Goal: Answer question/provide support: Share knowledge or assist other users

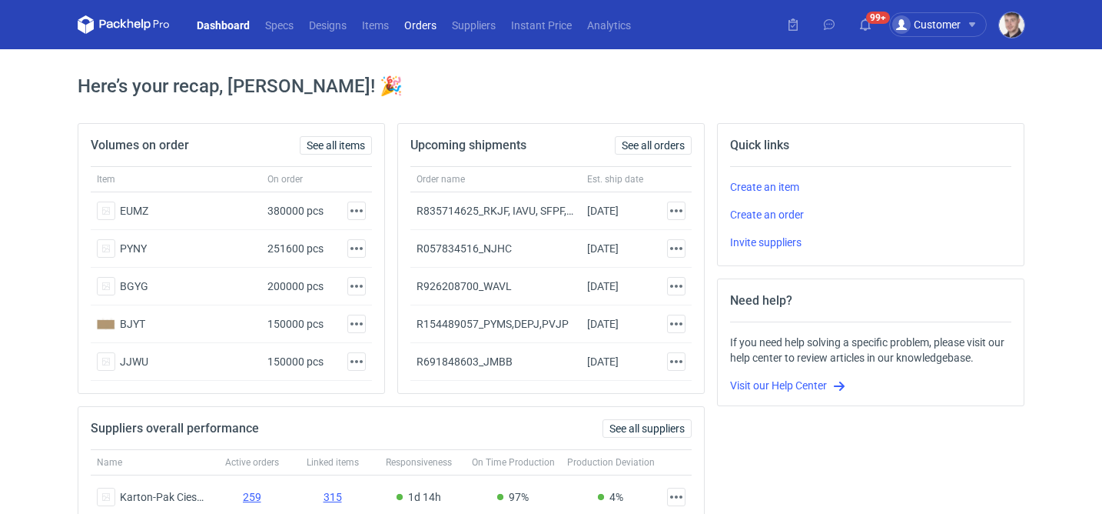
click at [424, 30] on link "Orders" at bounding box center [421, 24] width 48 height 18
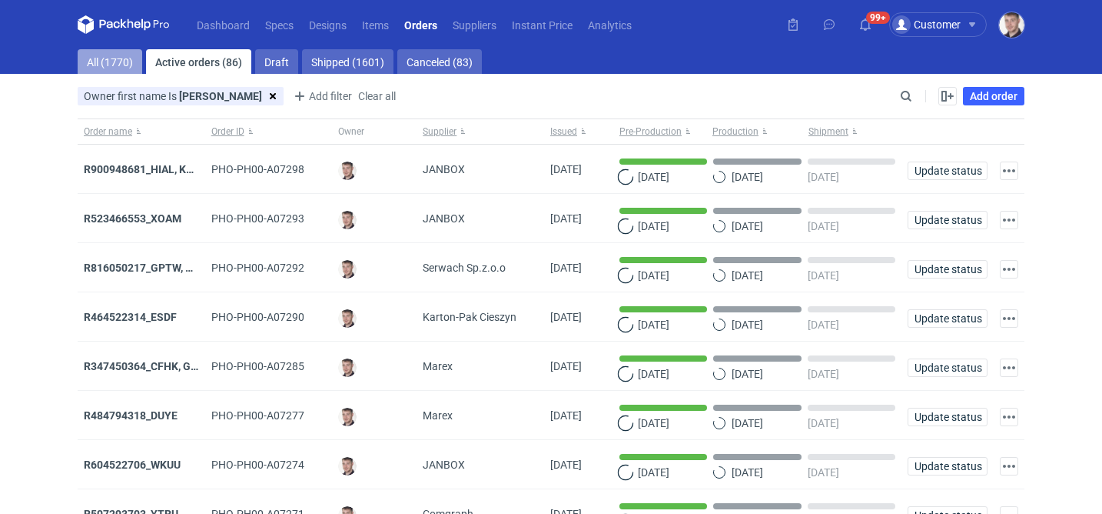
click at [89, 68] on link "All (1770)" at bounding box center [110, 61] width 65 height 25
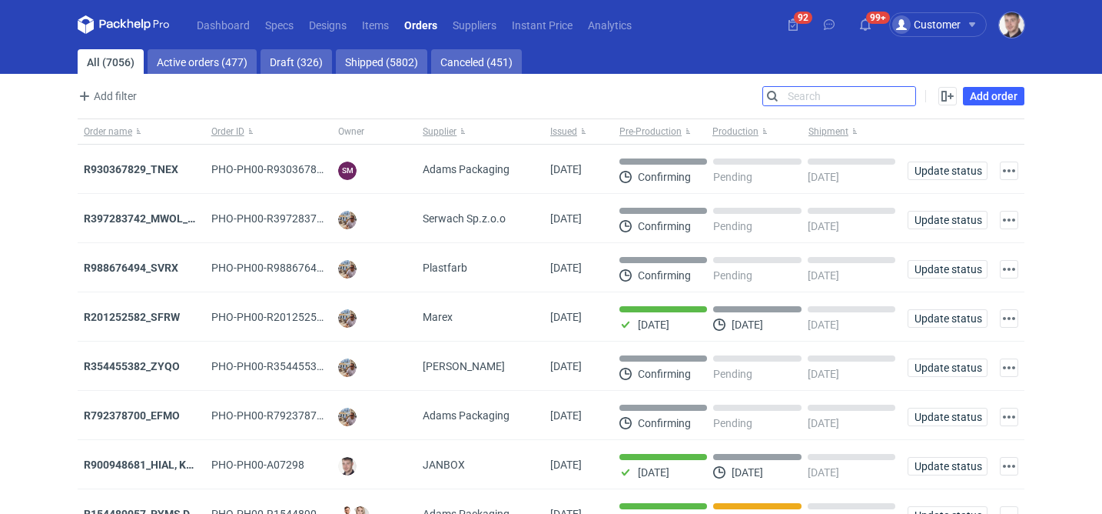
click at [899, 88] on input "Search" at bounding box center [839, 96] width 152 height 18
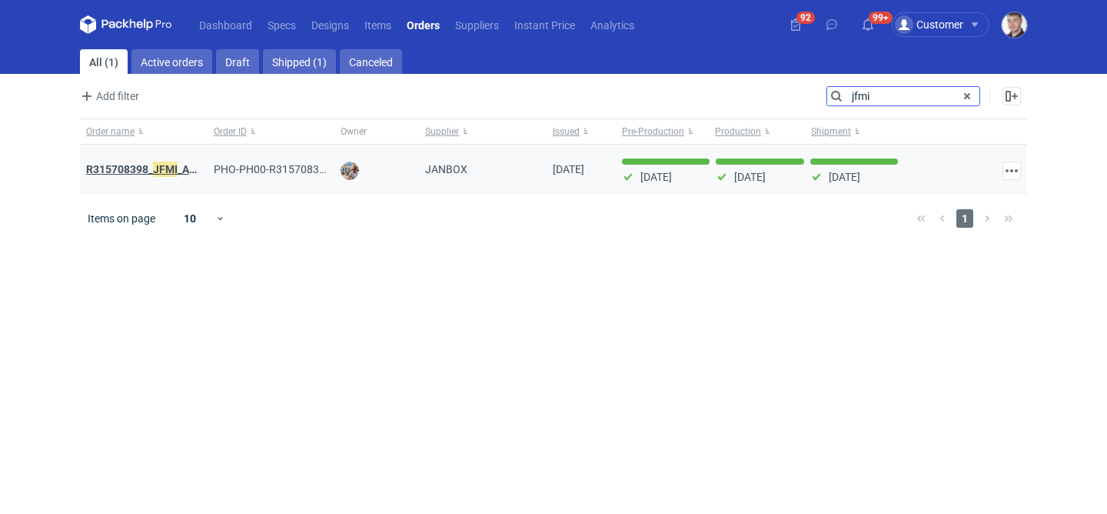
type input "jfmi"
click at [135, 164] on strong "R315708398_ JFMI _AGKU" at bounding box center [148, 169] width 125 height 17
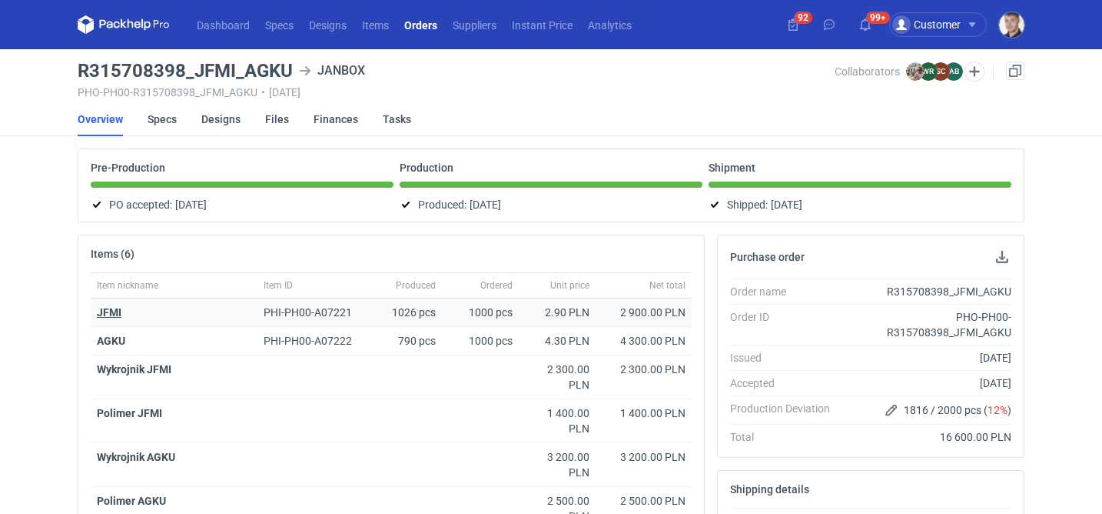
click at [107, 307] on strong "JFMI" at bounding box center [109, 312] width 25 height 12
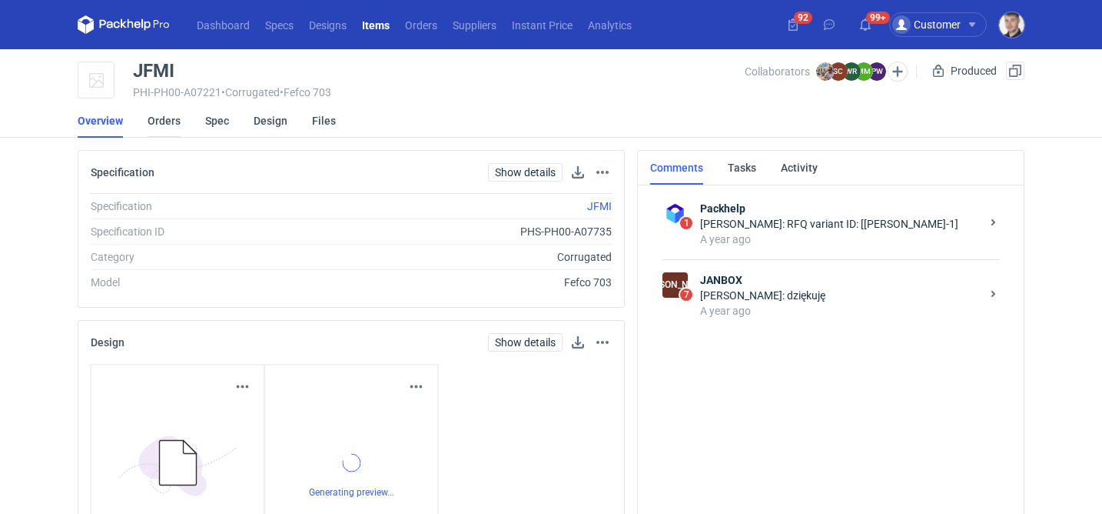
click at [161, 121] on link "Orders" at bounding box center [164, 121] width 33 height 34
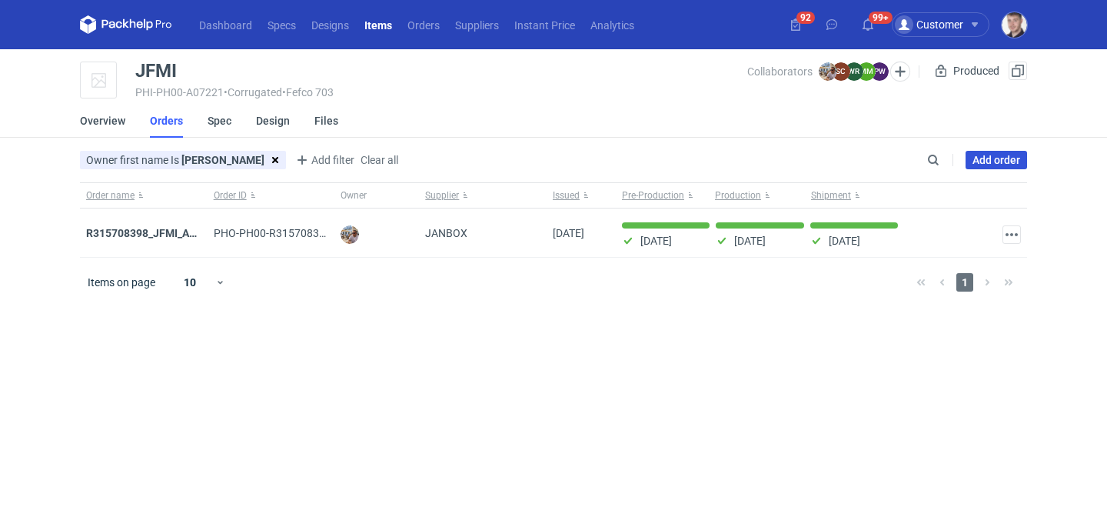
click at [977, 167] on link "Add order" at bounding box center [996, 160] width 61 height 18
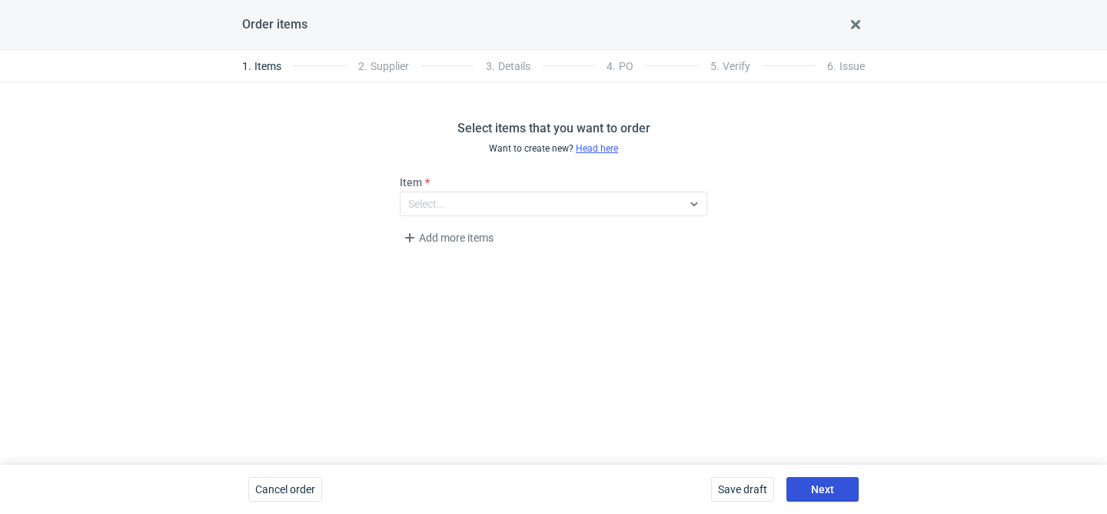
click at [807, 488] on button "Next" at bounding box center [822, 489] width 72 height 25
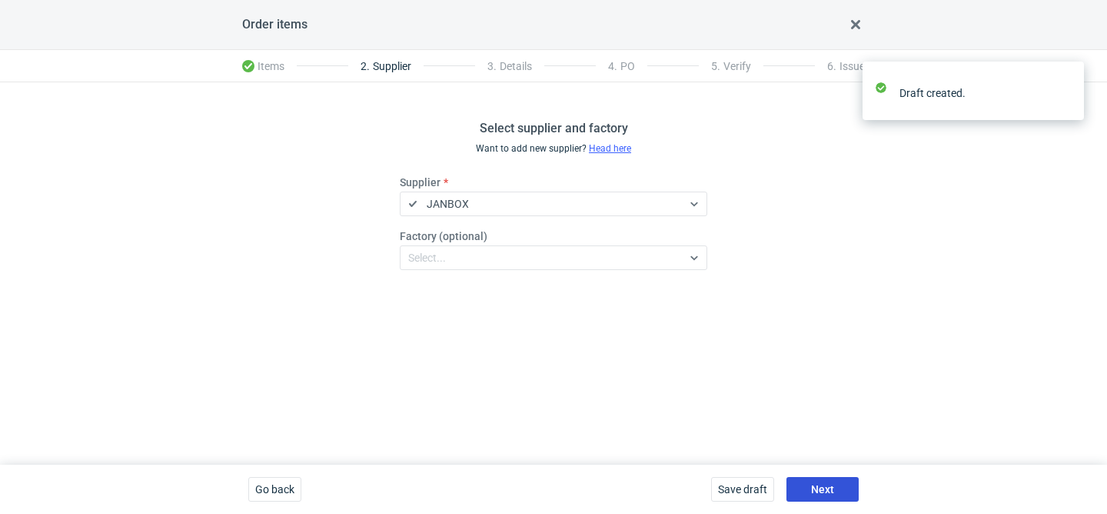
click at [830, 490] on span "Next" at bounding box center [822, 489] width 23 height 11
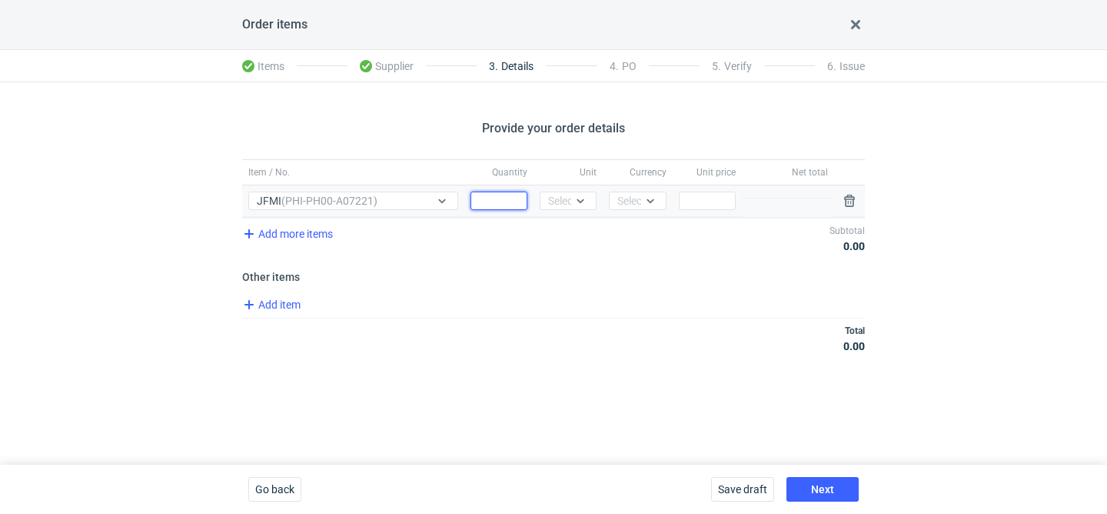
click at [526, 195] on input "Quantity" at bounding box center [498, 200] width 57 height 18
type input "1000"
click at [590, 191] on div "Select..." at bounding box center [568, 200] width 57 height 18
click at [572, 224] on div "pcs" at bounding box center [568, 233] width 45 height 22
click at [624, 203] on div "Select..." at bounding box center [636, 200] width 38 height 15
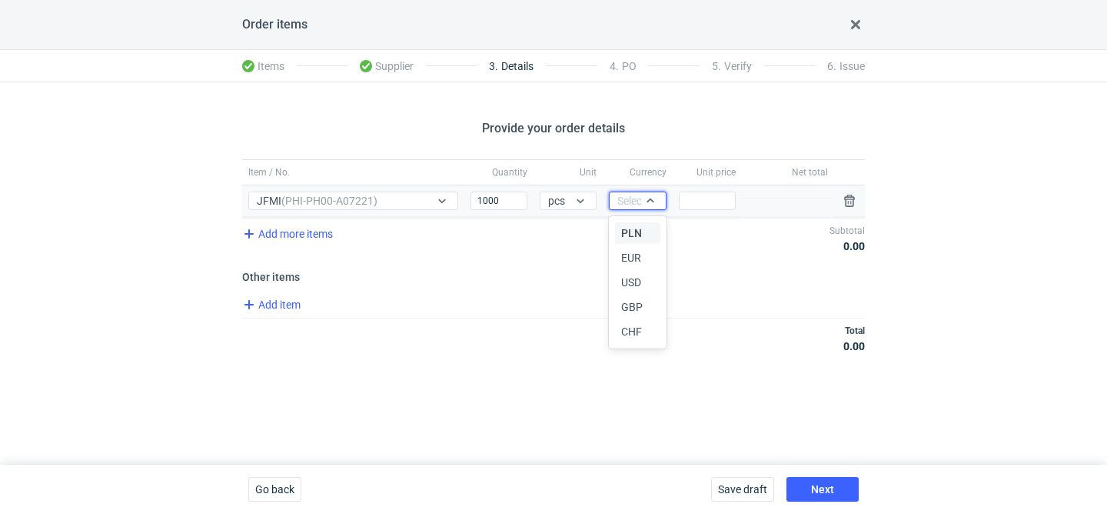
click at [623, 232] on span "PLN" at bounding box center [631, 232] width 21 height 15
click at [710, 196] on input "Price" at bounding box center [707, 200] width 57 height 18
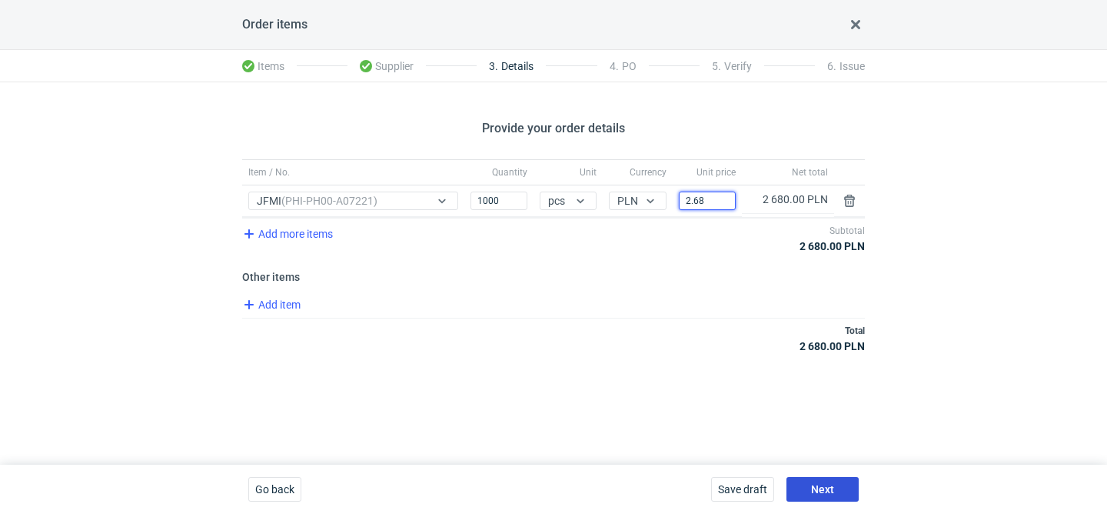
type input "2.68"
click at [833, 497] on button "Next" at bounding box center [822, 489] width 72 height 25
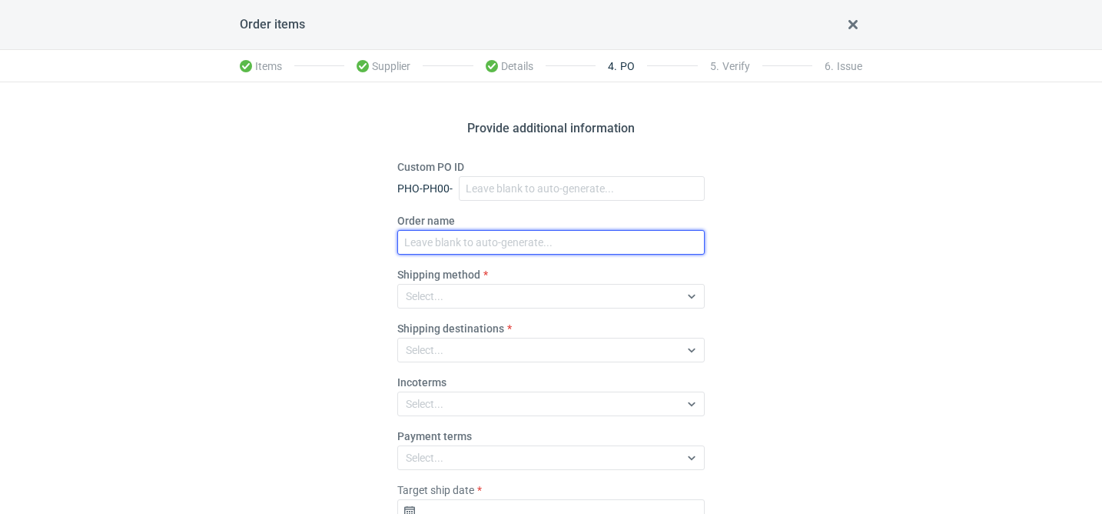
click at [428, 246] on input "Order name" at bounding box center [550, 242] width 307 height 25
paste input "R743305318"
type input "R743305318_BJJZ"
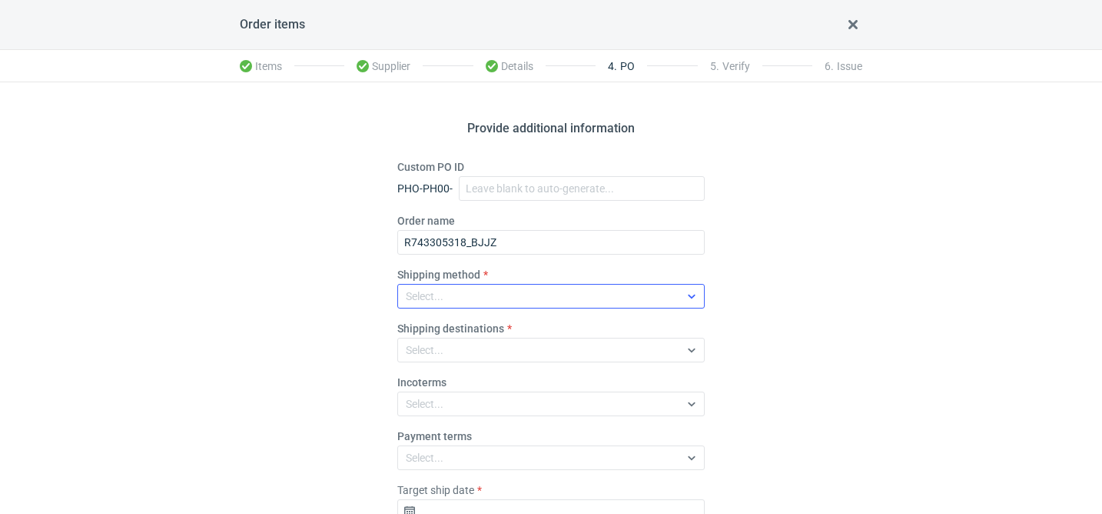
click at [415, 297] on div "Select..." at bounding box center [425, 295] width 38 height 15
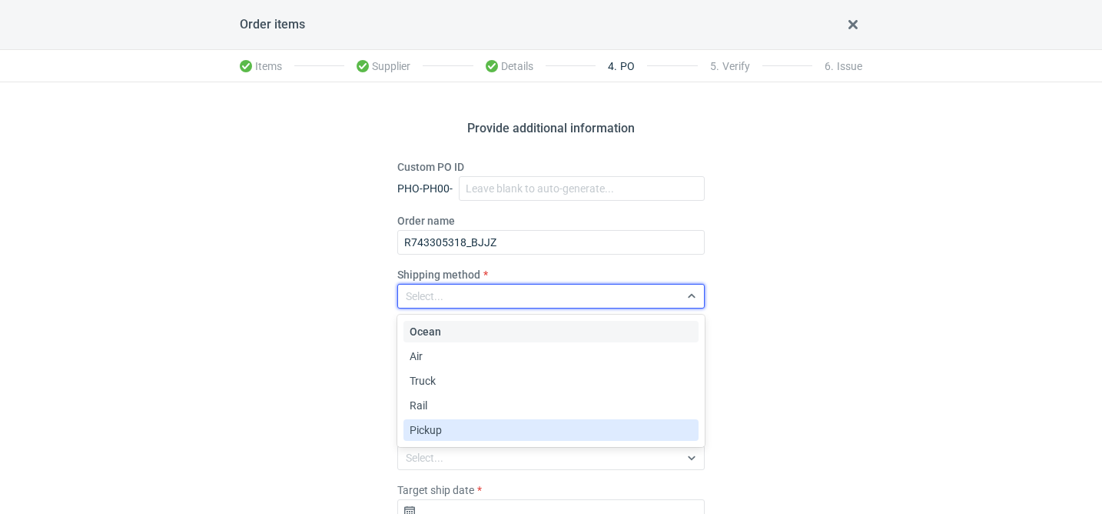
click at [454, 434] on div "Pickup" at bounding box center [551, 429] width 283 height 15
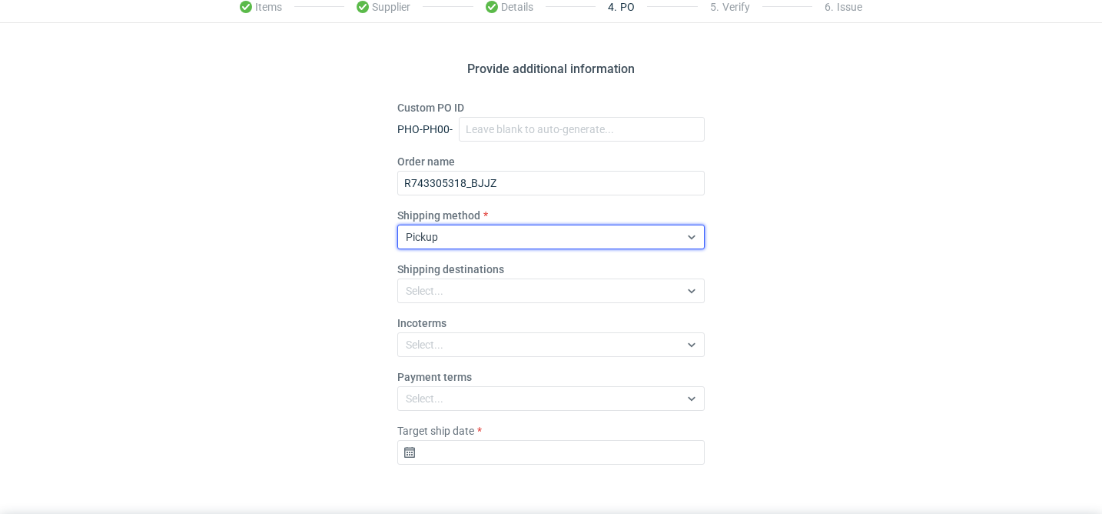
scroll to position [108, 0]
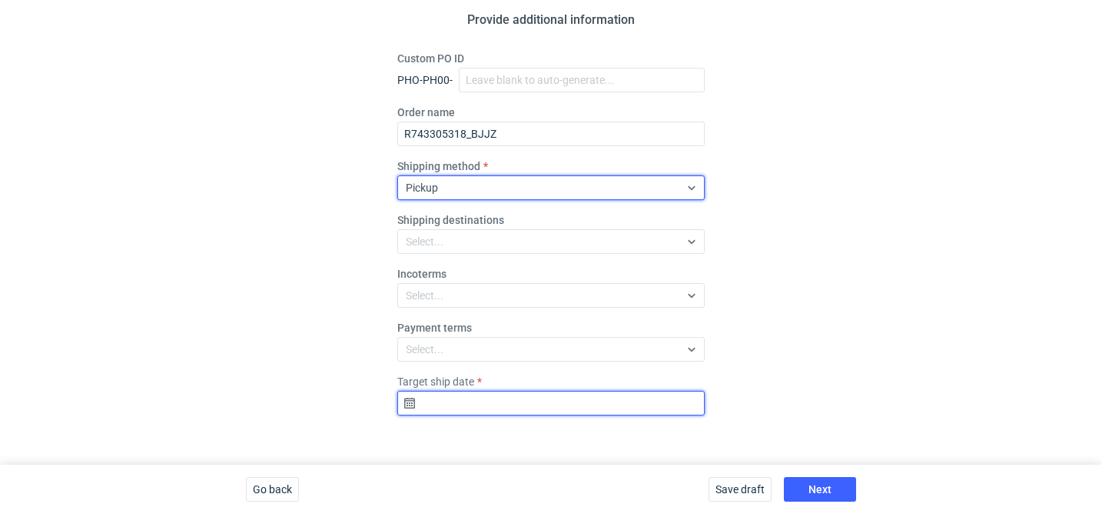
click at [487, 411] on input "Target ship date" at bounding box center [550, 403] width 307 height 25
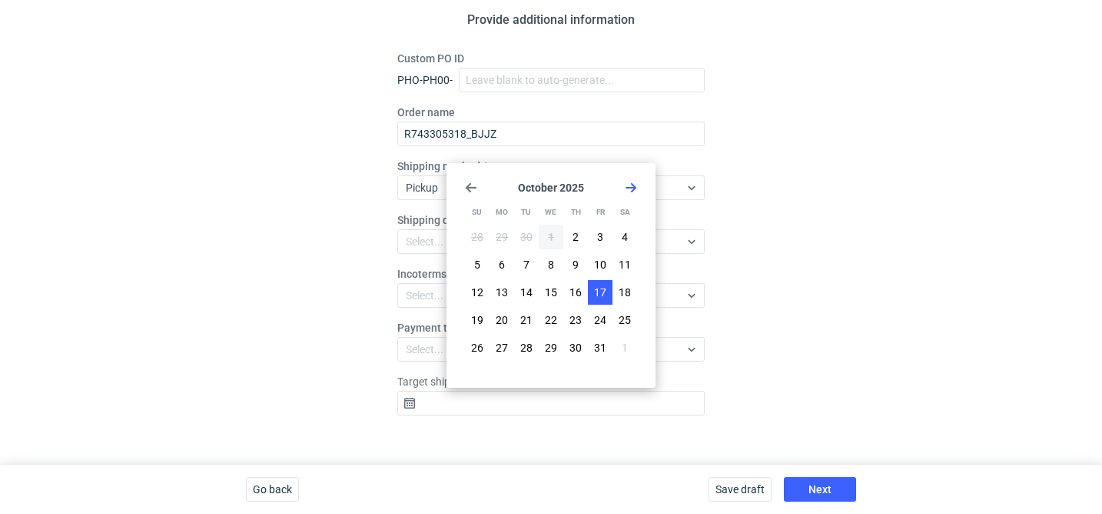
click at [597, 294] on span "17" at bounding box center [600, 291] width 12 height 15
type input "2025-10-17"
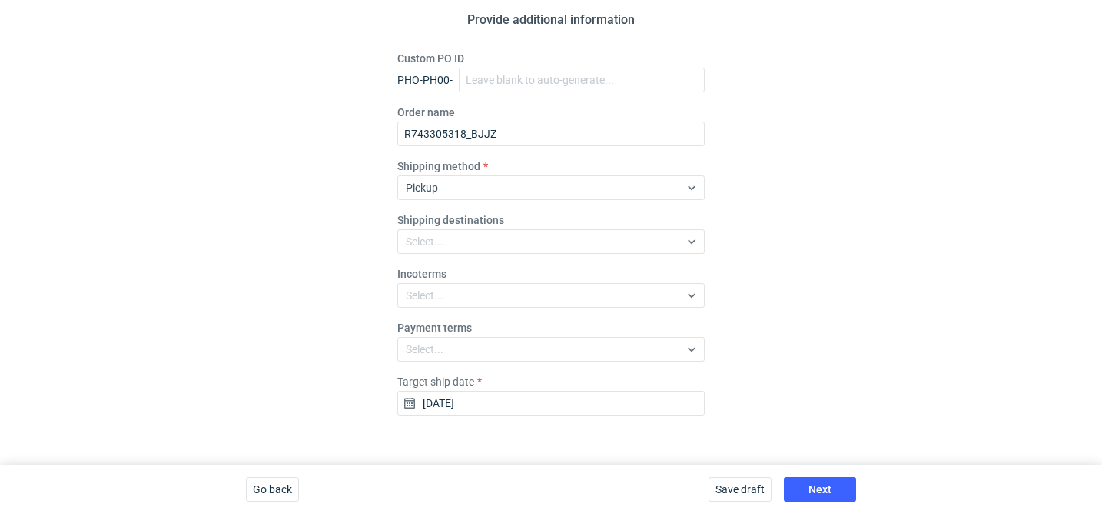
click at [814, 507] on div "Save draft Next" at bounding box center [783, 488] width 160 height 49
click at [824, 494] on span "Next" at bounding box center [820, 489] width 23 height 11
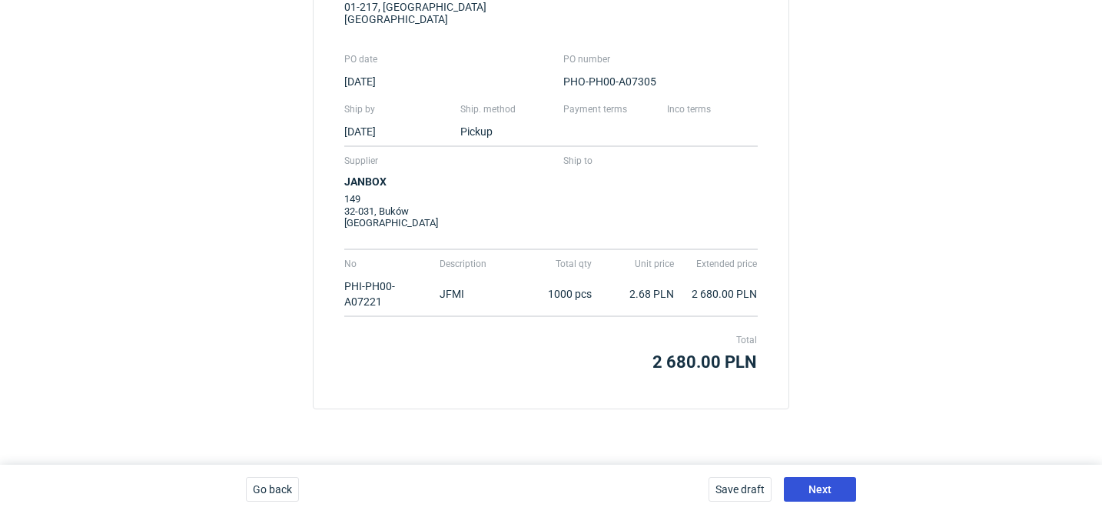
click at [824, 494] on button "Next" at bounding box center [820, 489] width 72 height 25
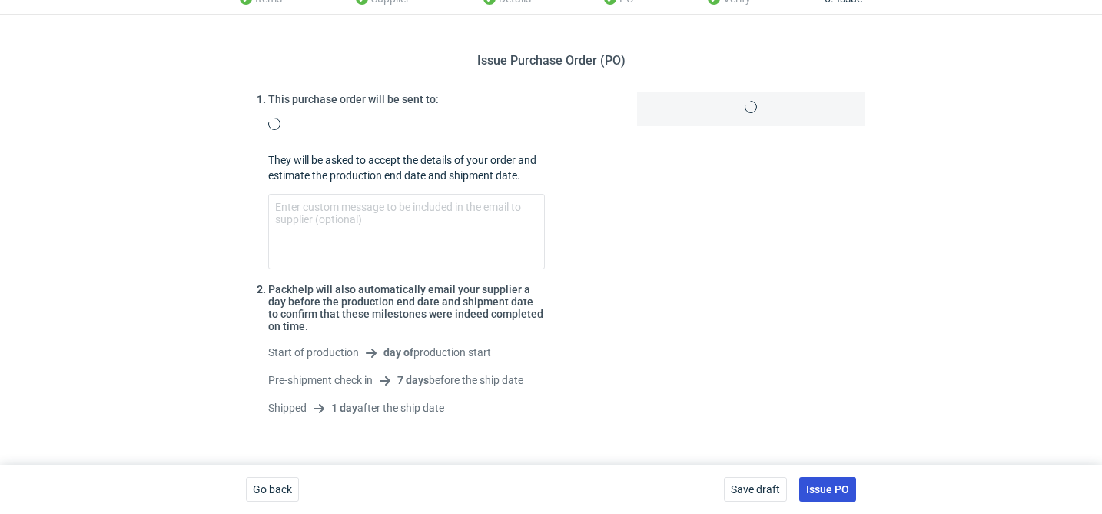
scroll to position [119, 0]
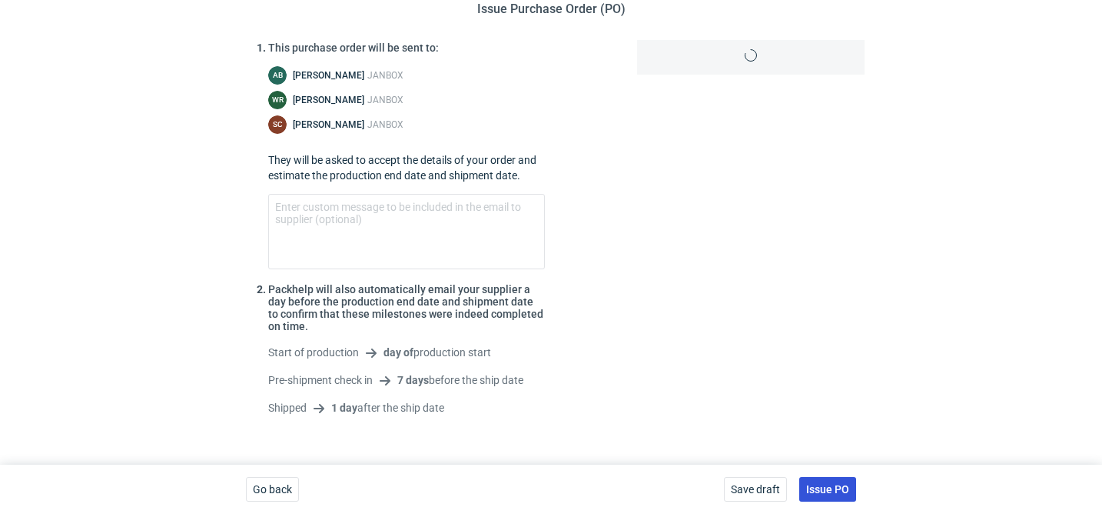
click at [824, 494] on span "Issue PO" at bounding box center [827, 489] width 43 height 11
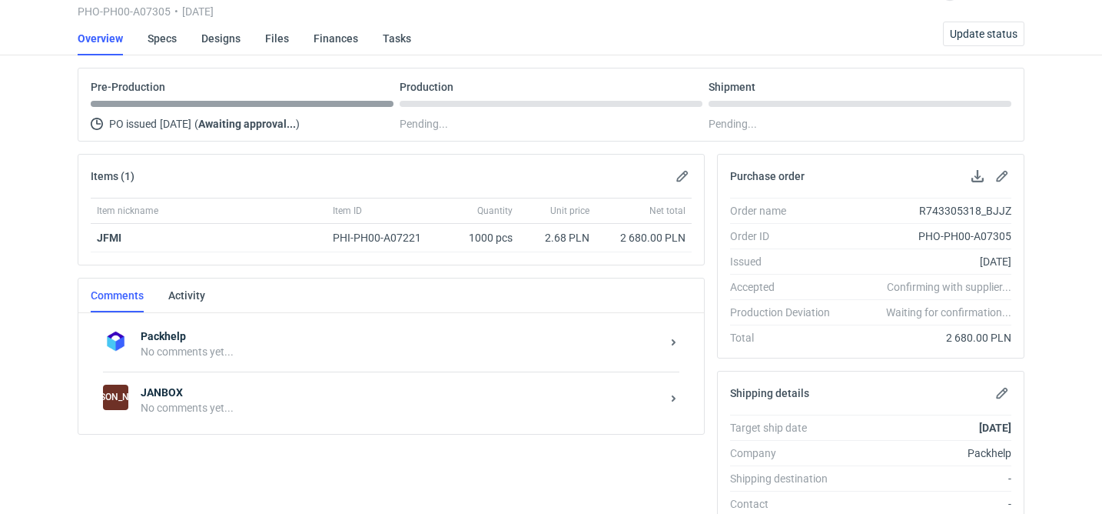
scroll to position [170, 0]
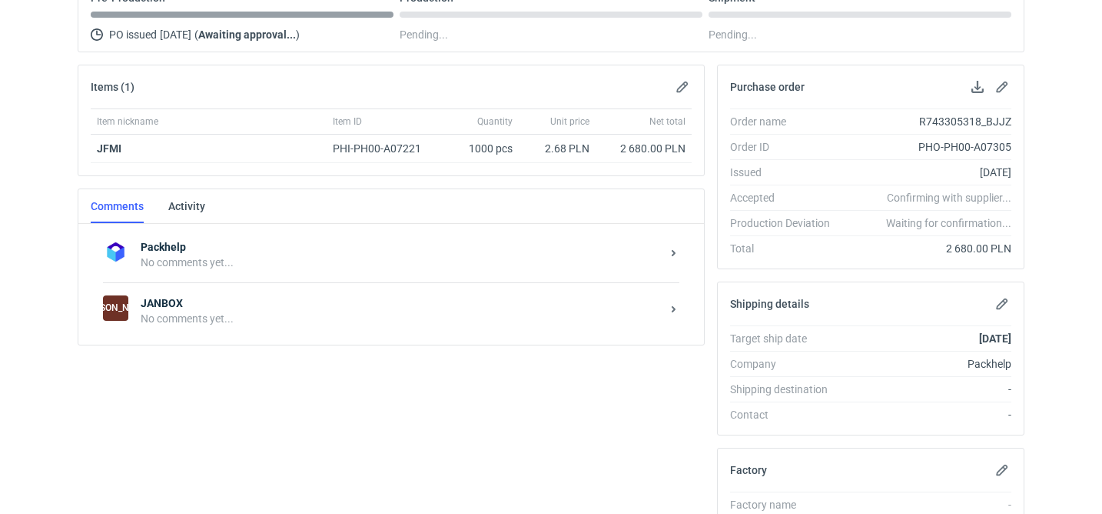
click at [286, 301] on strong "JANBOX" at bounding box center [401, 302] width 520 height 15
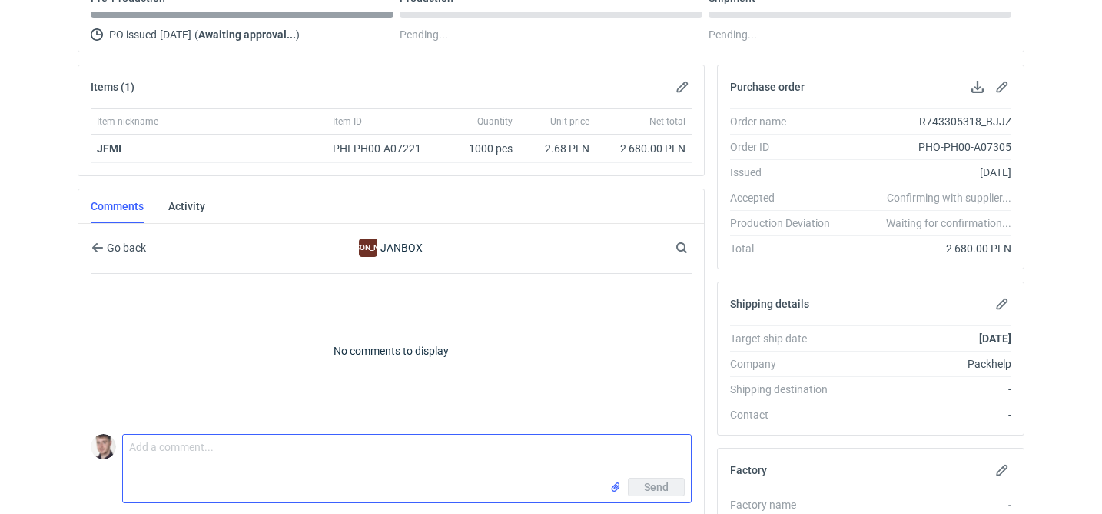
click at [248, 449] on textarea "Comment message" at bounding box center [407, 455] width 568 height 43
paste textarea "CAKC - 1"
type textarea "wycena CAKC - 1 powtórka JFMI"
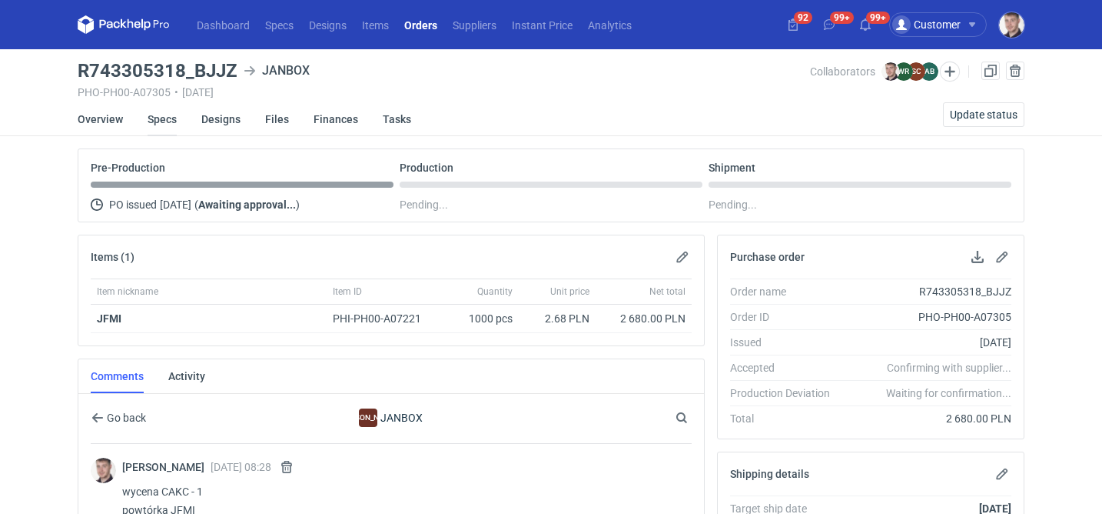
click at [163, 124] on link "Specs" at bounding box center [162, 119] width 29 height 34
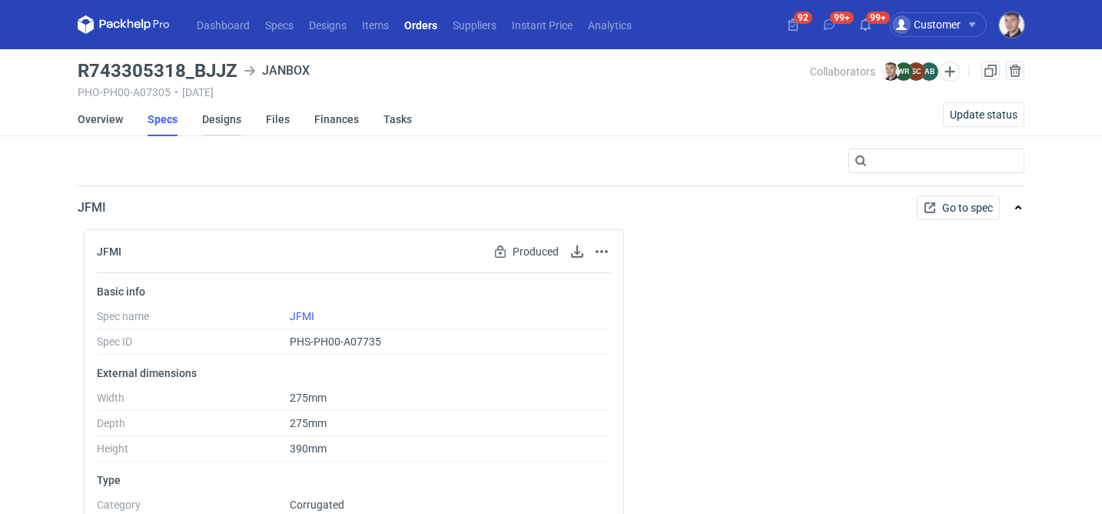
click at [218, 126] on link "Designs" at bounding box center [221, 119] width 39 height 34
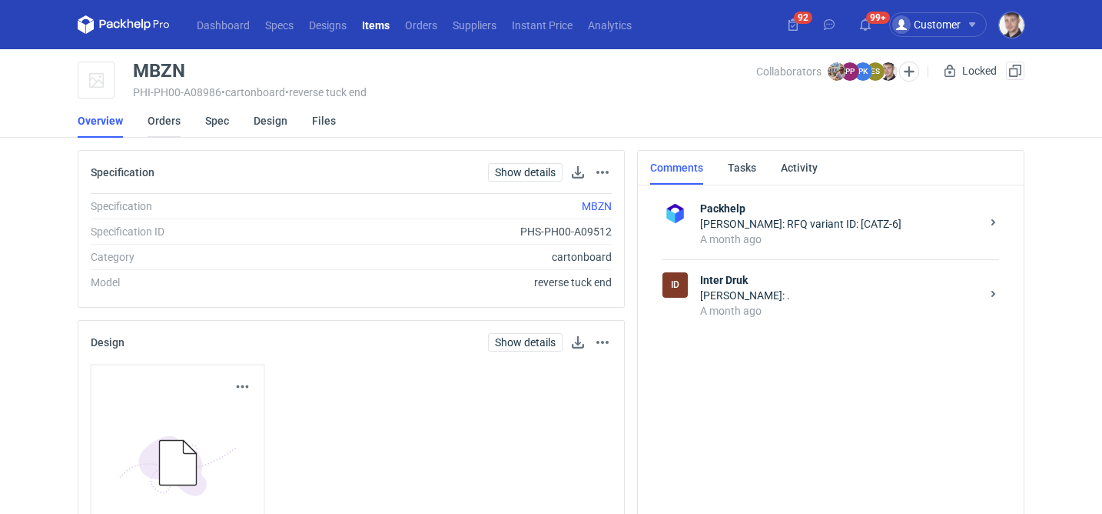
click at [170, 122] on link "Orders" at bounding box center [164, 121] width 33 height 34
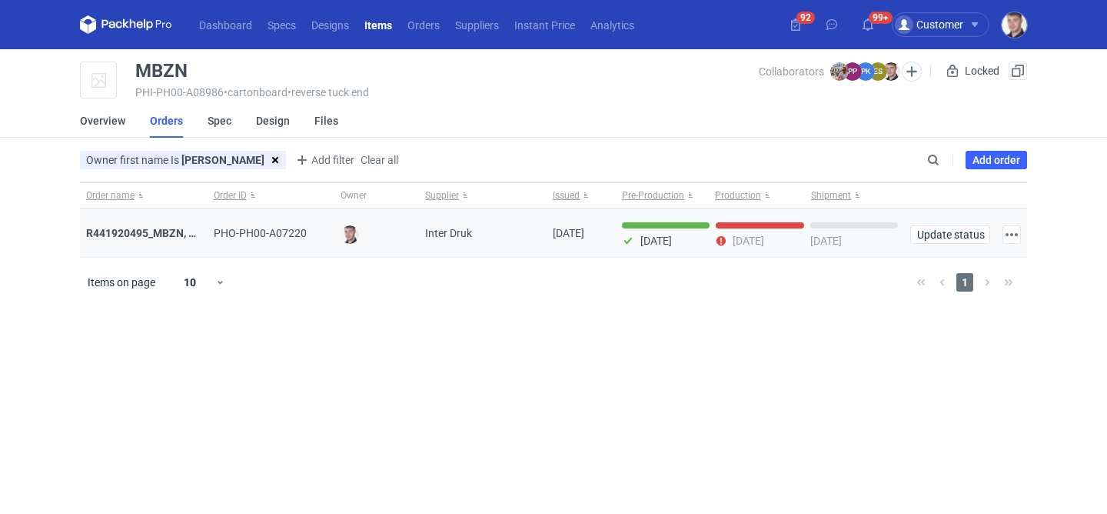
click at [168, 241] on div "R441920495_MBZN, CBUK, UNWP" at bounding box center [143, 232] width 115 height 15
click at [168, 227] on strong "R441920495_MBZN, CBUK, UNWP" at bounding box center [168, 233] width 165 height 12
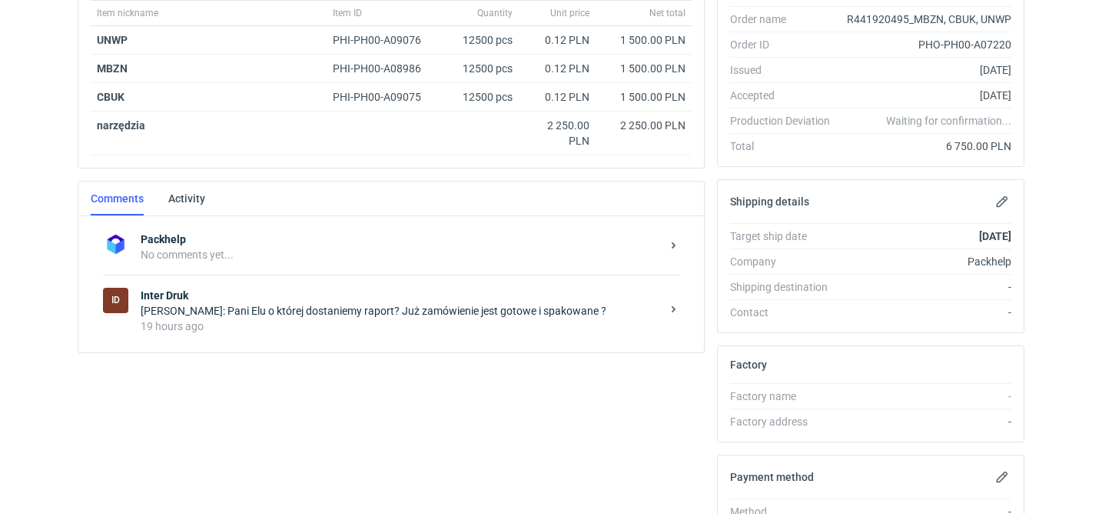
click at [331, 329] on div "19 hours ago" at bounding box center [401, 325] width 520 height 15
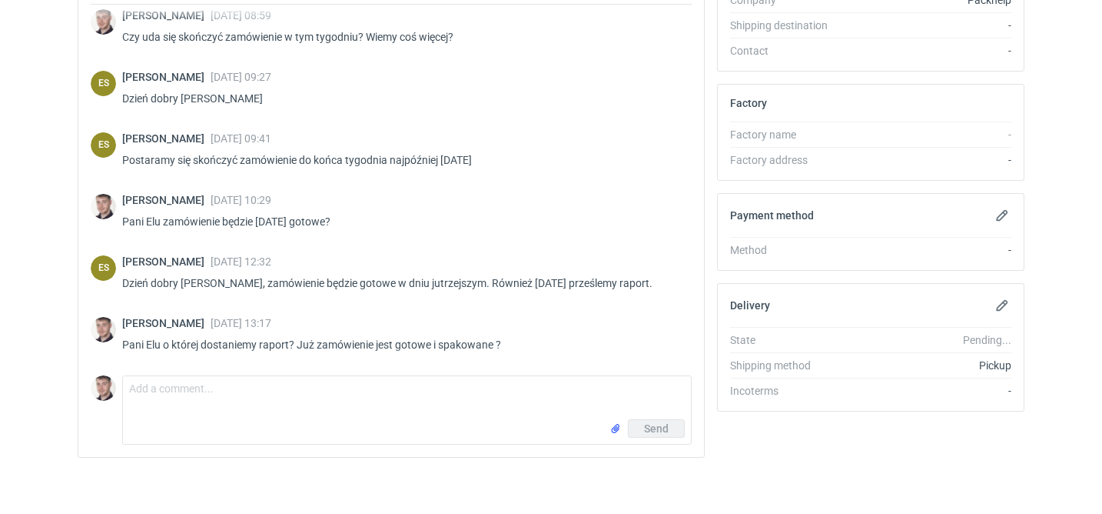
scroll to position [539, 0]
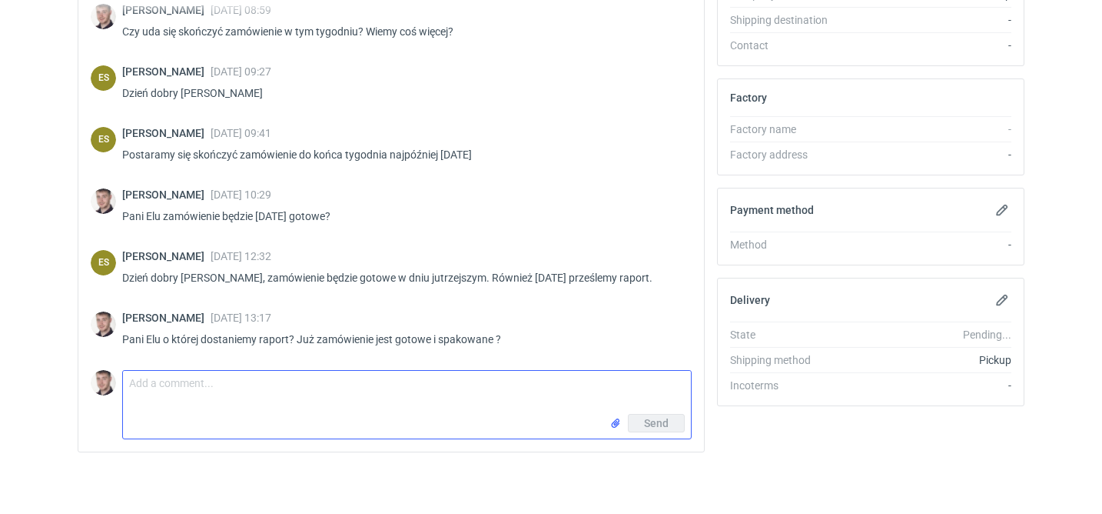
click at [398, 384] on textarea "Comment message" at bounding box center [407, 392] width 568 height 43
click at [431, 375] on textarea "Pani Elu zamówienie miało być gotowe najpóźniej w poniedziałek" at bounding box center [407, 392] width 568 height 43
click at [467, 383] on textarea "Pani Elu zamówienie miało być gotowe najpóźniej w poniedziałek" at bounding box center [407, 392] width 568 height 43
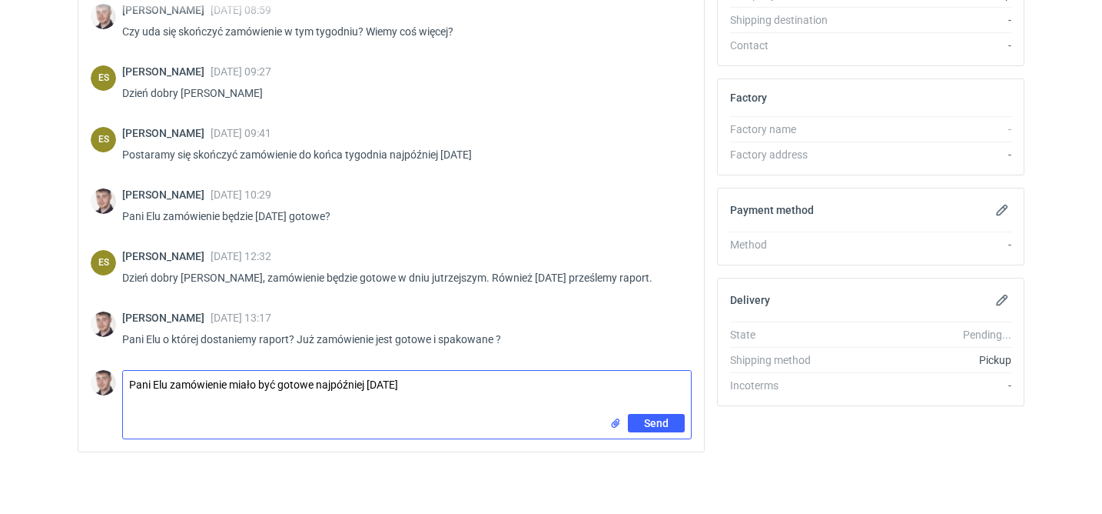
click at [321, 378] on textarea "Pani Elu zamówienie miało być gotowe najpóźniej w poniedziałek" at bounding box center [407, 392] width 568 height 43
click at [320, 378] on textarea "Pani Elu zamówienie miało być gotowe najpóźniej w poniedziałek" at bounding box center [407, 392] width 568 height 43
click at [457, 382] on textarea "Pani Elu zamówienie miało być gotowe "najpóźniej w poniedziałek" at bounding box center [407, 392] width 568 height 43
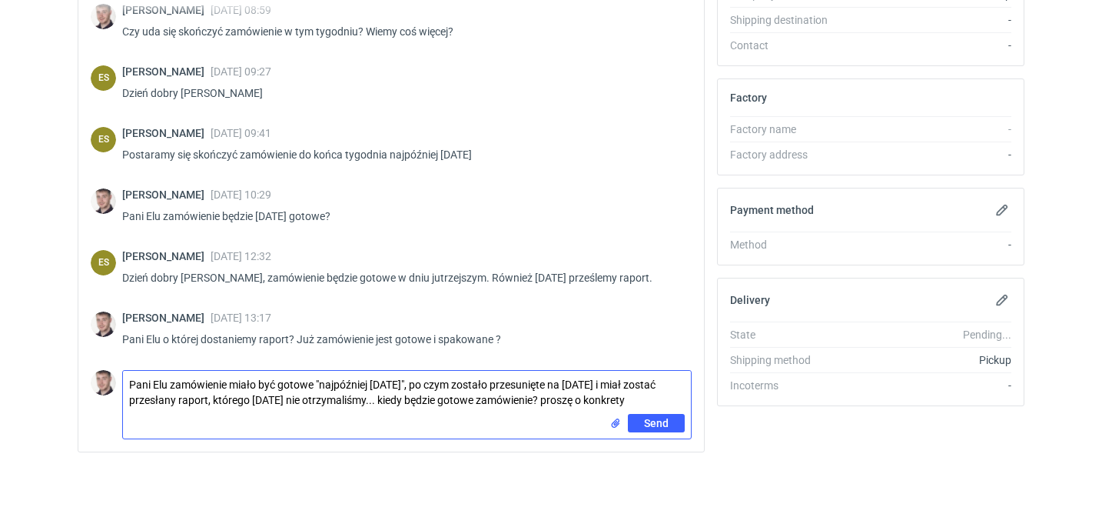
click at [571, 396] on textarea "Pani Elu zamówienie miało być gotowe "najpóźniej w poniedziałek", po czym zosta…" at bounding box center [407, 392] width 568 height 43
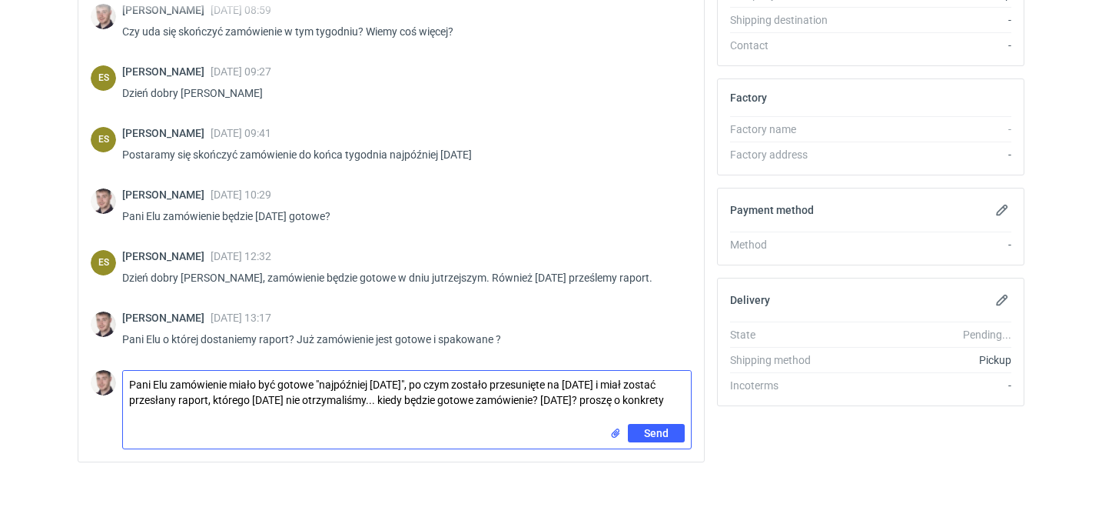
click at [509, 401] on textarea "Pani Elu zamówienie miało być gotowe "najpóźniej w poniedziałek", po czym zosta…" at bounding box center [407, 397] width 568 height 53
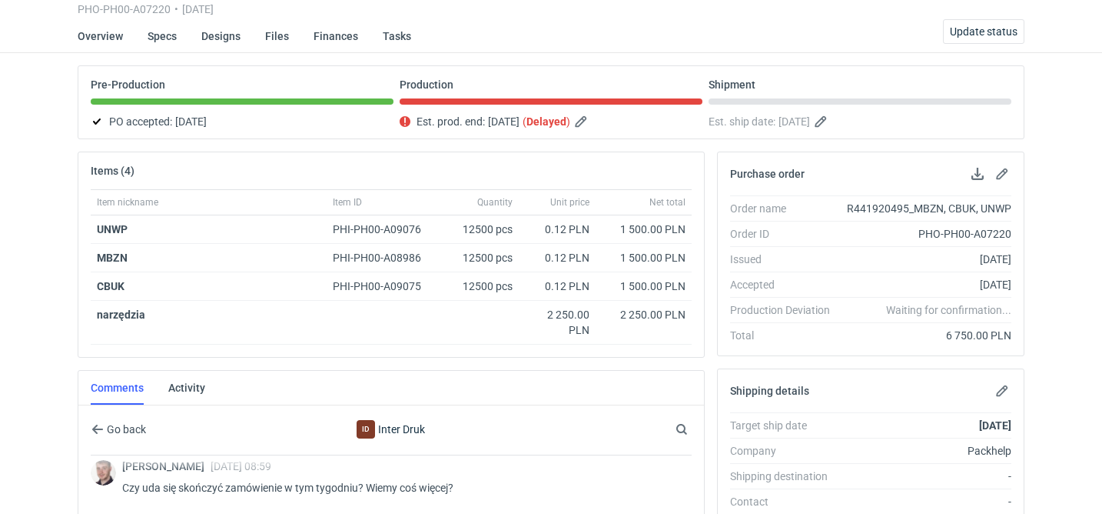
scroll to position [0, 0]
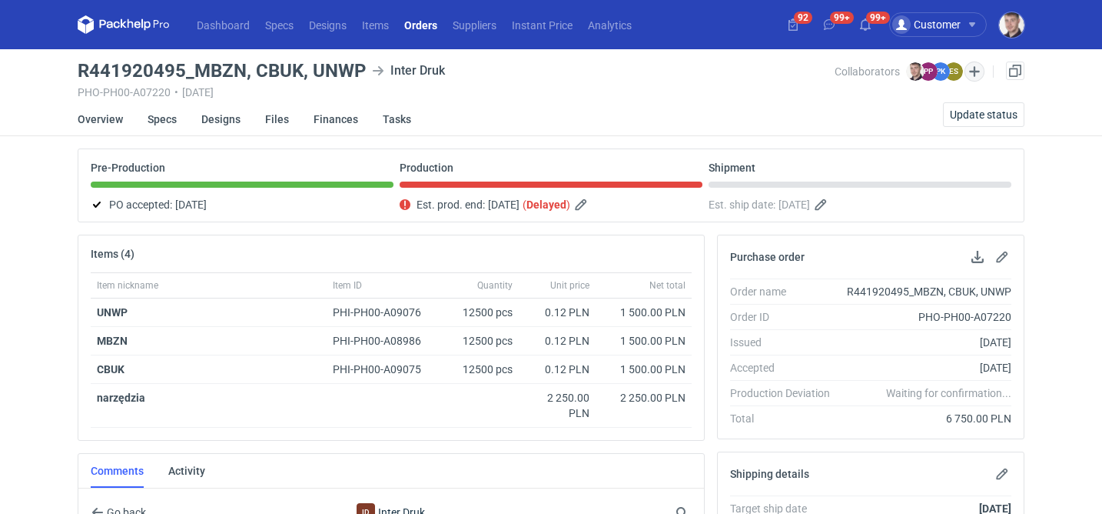
type textarea "Pani Elu zamówienie miało być gotowe "najpóźniej w poniedziałek", po czym zosta…"
click at [976, 71] on button "button" at bounding box center [975, 71] width 20 height 20
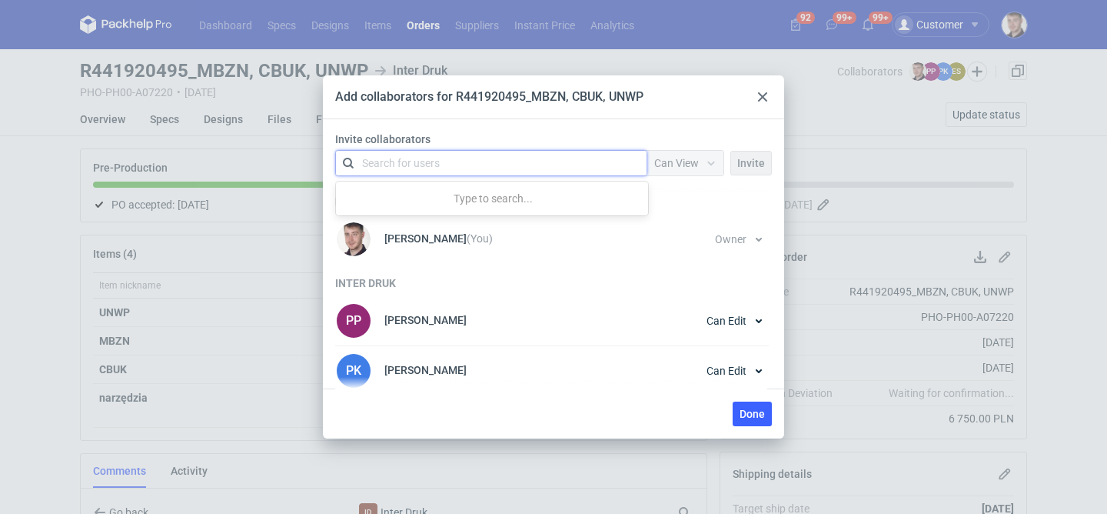
click at [531, 158] on div "Search for users" at bounding box center [488, 163] width 268 height 22
type input "tomasz"
click at [461, 198] on span "Packhelp" at bounding box center [483, 200] width 44 height 12
click at [746, 162] on span "Invite" at bounding box center [751, 163] width 28 height 11
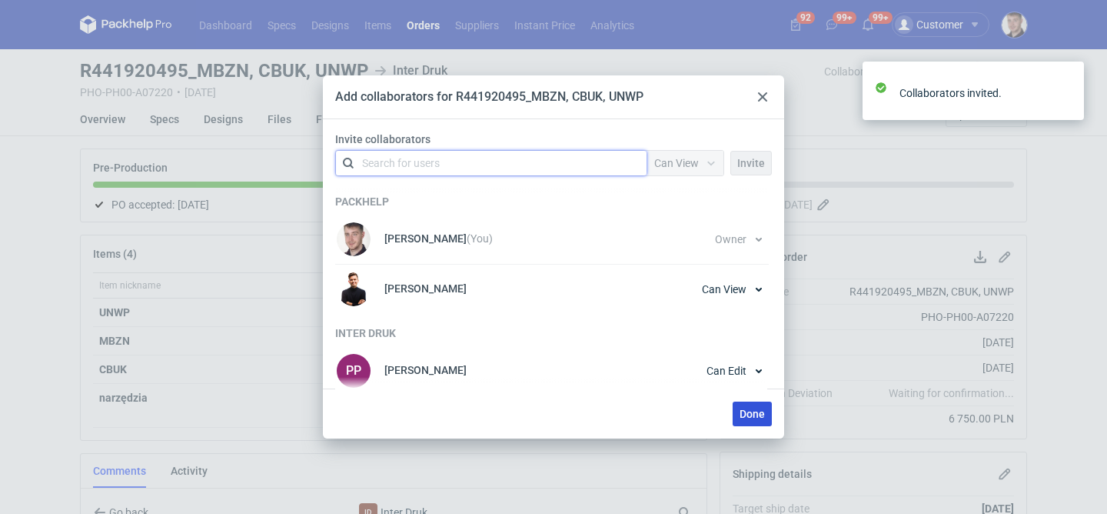
click at [762, 406] on button "Done" at bounding box center [752, 413] width 39 height 25
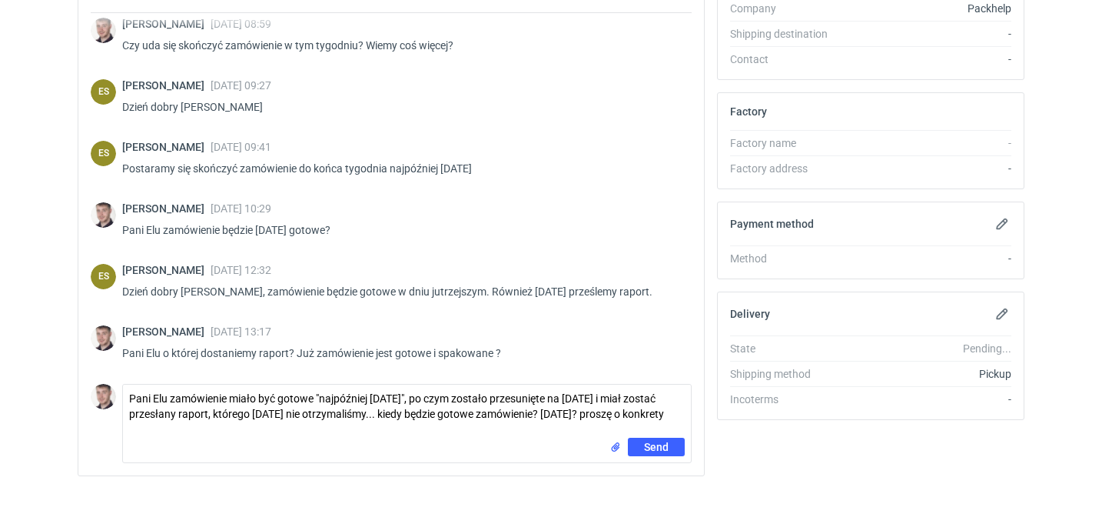
scroll to position [549, 0]
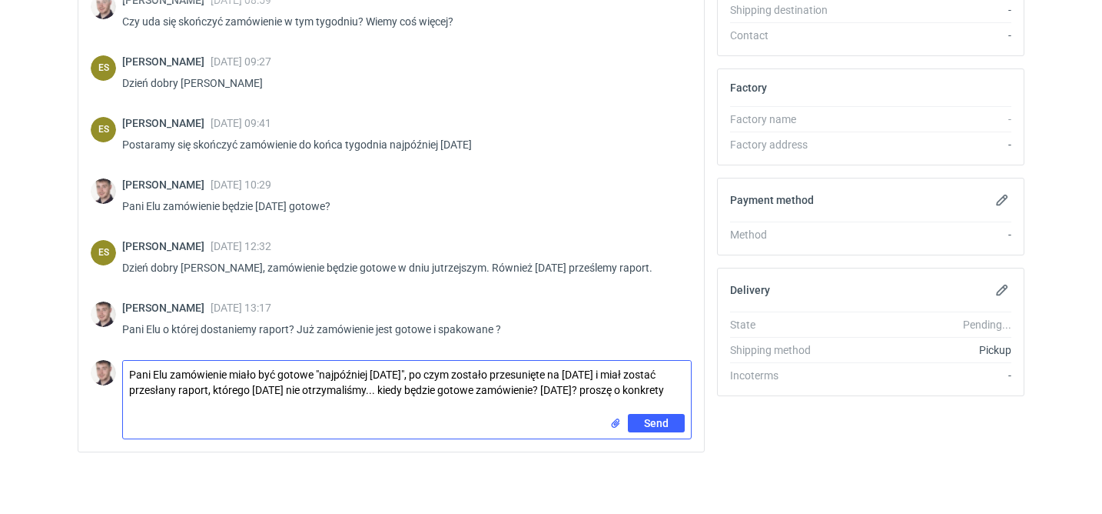
click at [229, 407] on textarea "Pani Elu zamówienie miało być gotowe "najpóźniej w poniedziałek", po czym zosta…" at bounding box center [407, 387] width 568 height 53
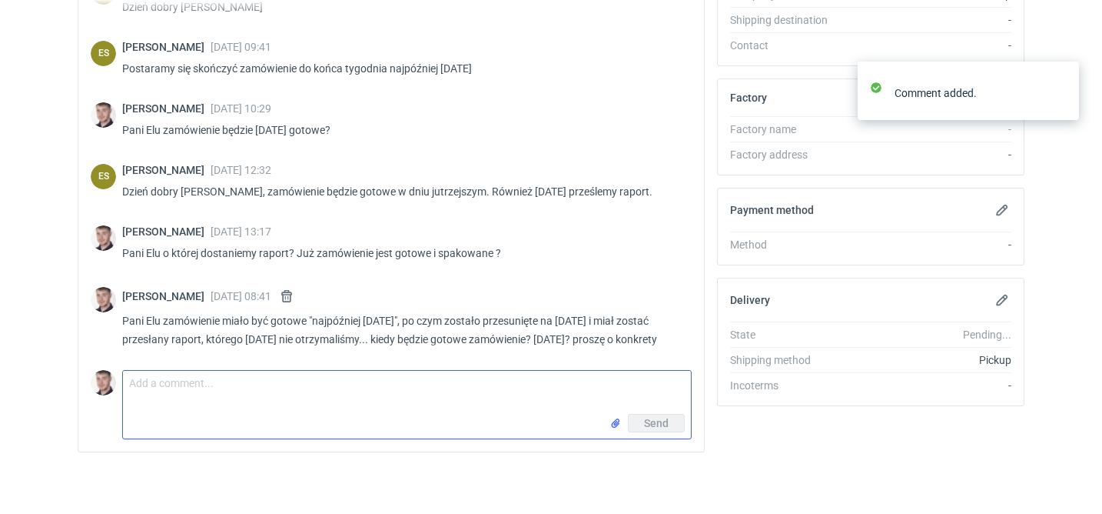
scroll to position [1117, 0]
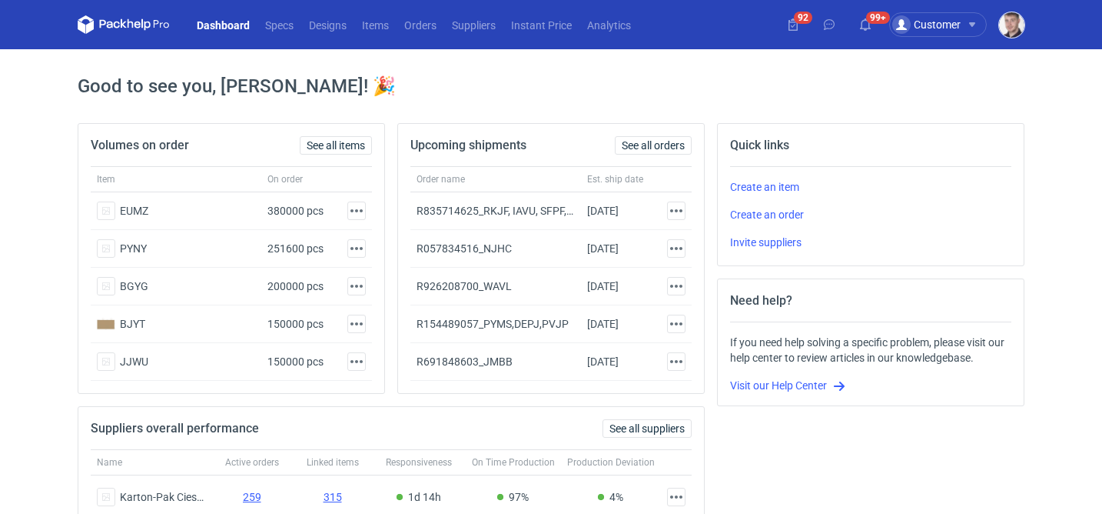
click at [1016, 31] on img "button" at bounding box center [1011, 24] width 25 height 25
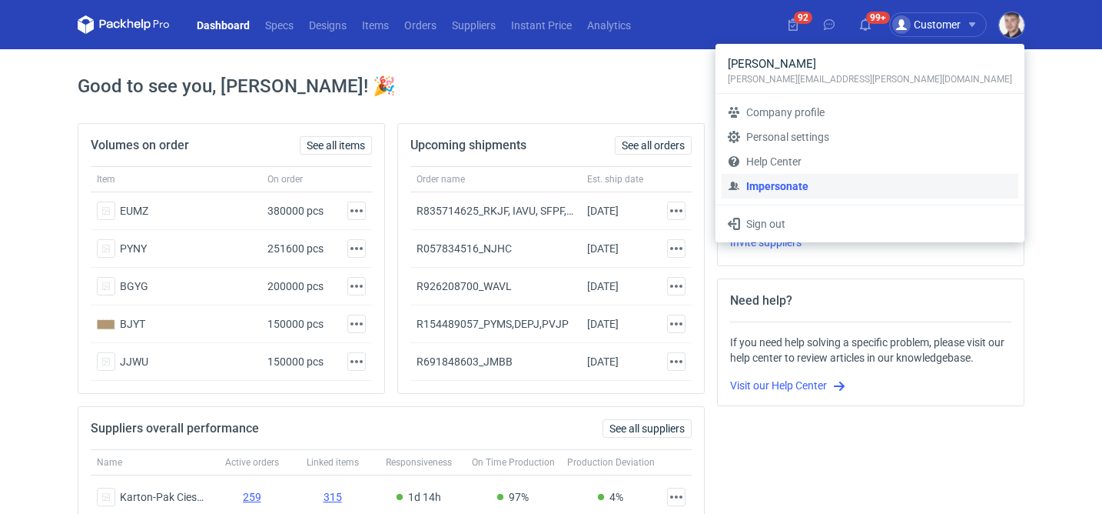
click at [913, 189] on link "Impersonate" at bounding box center [870, 186] width 297 height 25
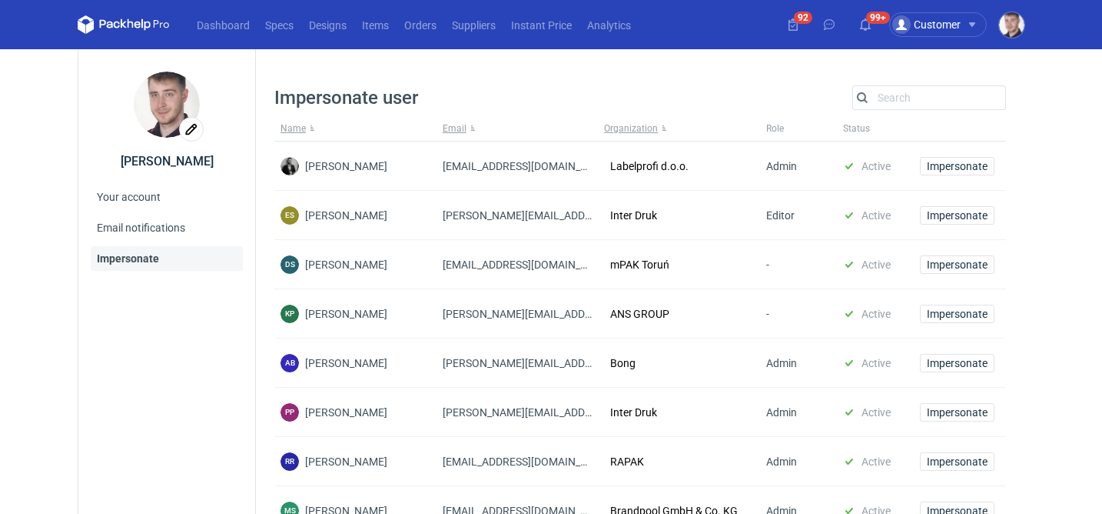
click at [895, 81] on div "Impersonate user Search Name Email Organization Role Status Dragan Čivčić draga…" at bounding box center [640, 381] width 732 height 607
click at [893, 86] on div "Search" at bounding box center [930, 97] width 154 height 25
click at [892, 89] on input "Search" at bounding box center [929, 97] width 152 height 18
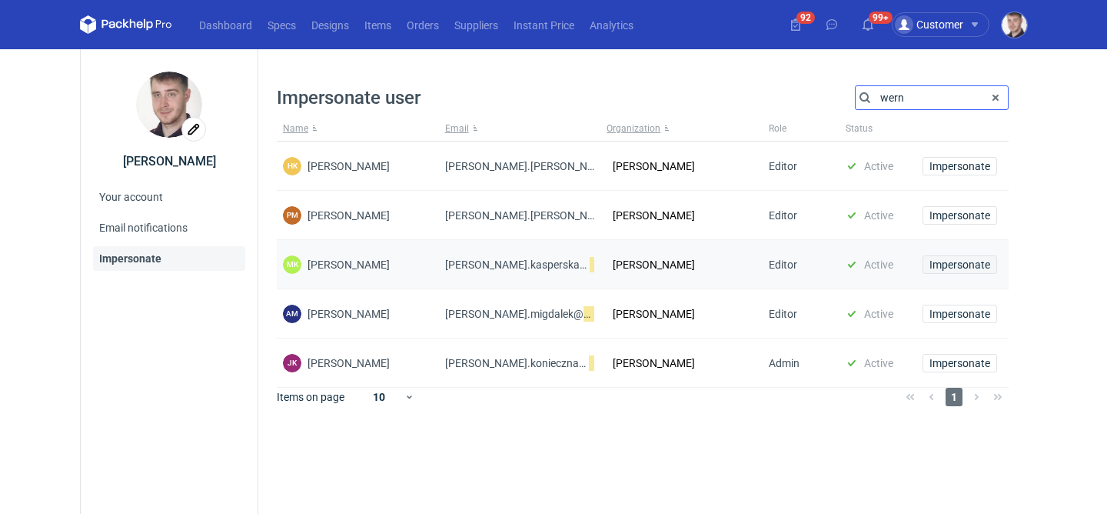
type input "wern"
click at [975, 263] on span "Impersonate" at bounding box center [959, 264] width 61 height 11
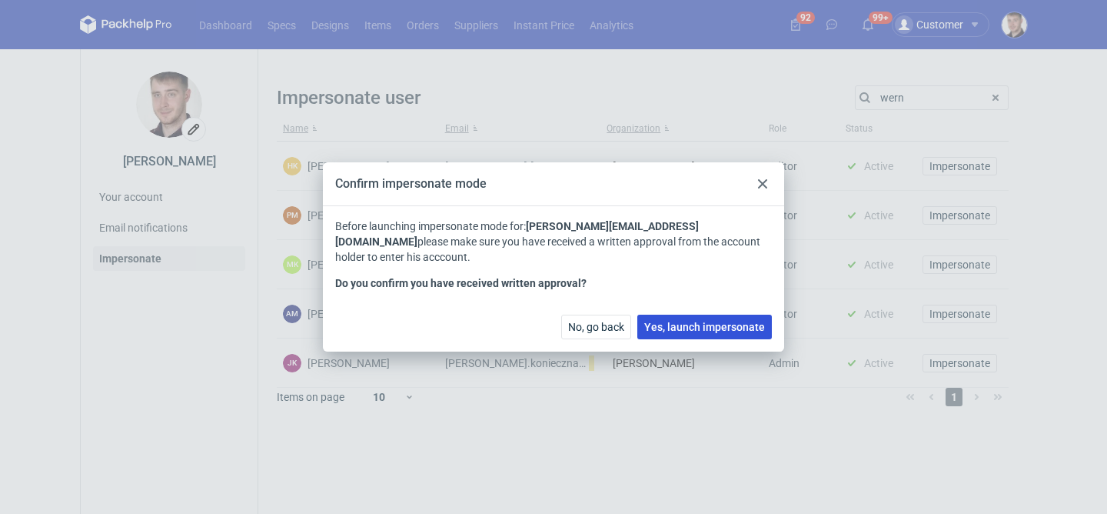
click at [651, 331] on span "Yes, launch impersonate" at bounding box center [704, 326] width 121 height 11
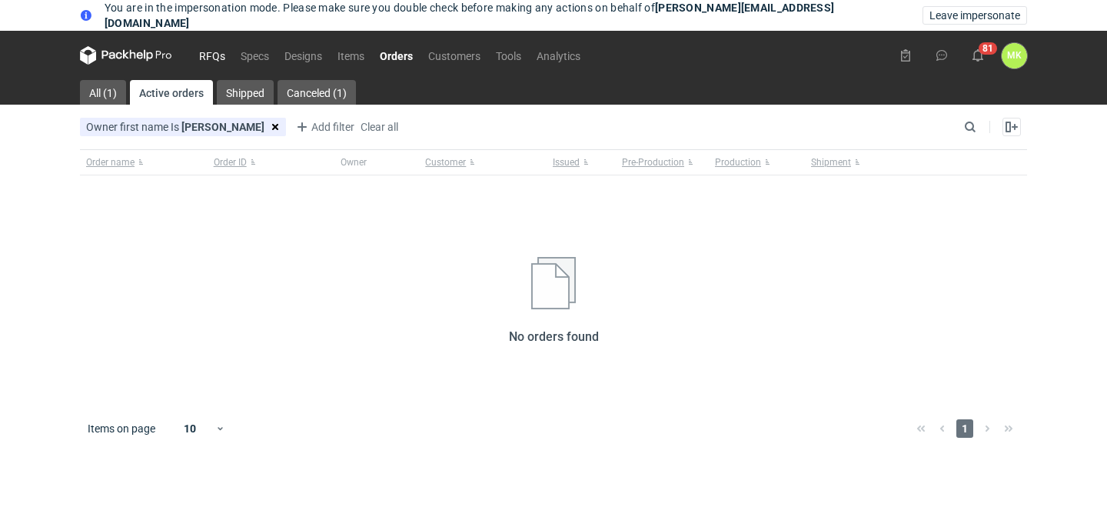
click at [198, 48] on link "RFQs" at bounding box center [212, 55] width 42 height 18
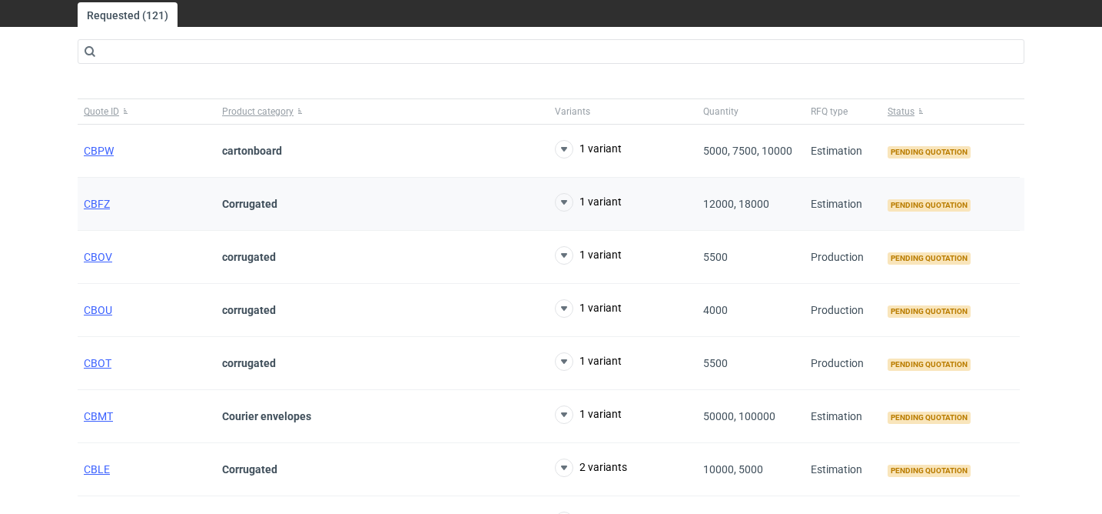
scroll to position [79, 0]
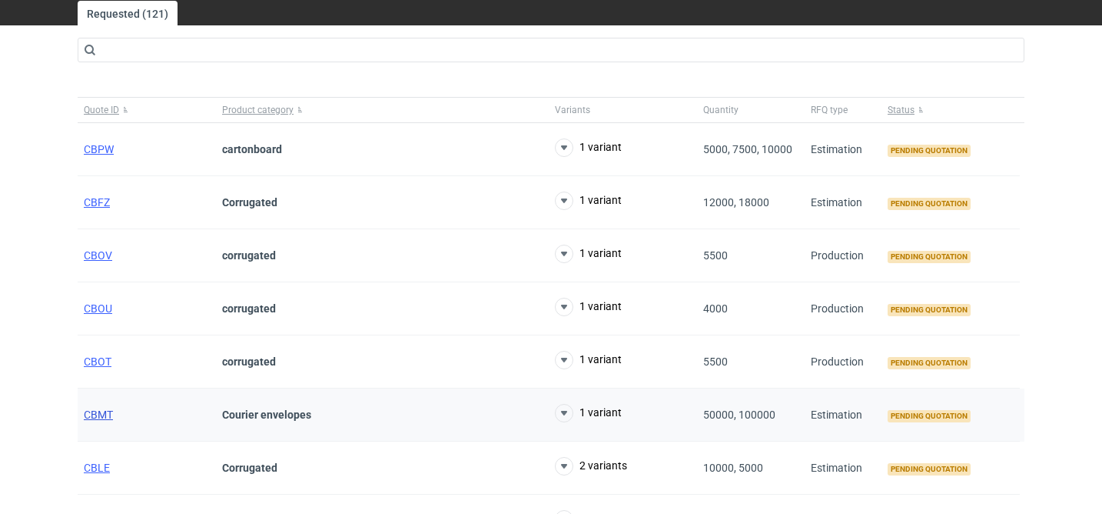
click at [95, 408] on span "CBMT" at bounding box center [98, 414] width 29 height 12
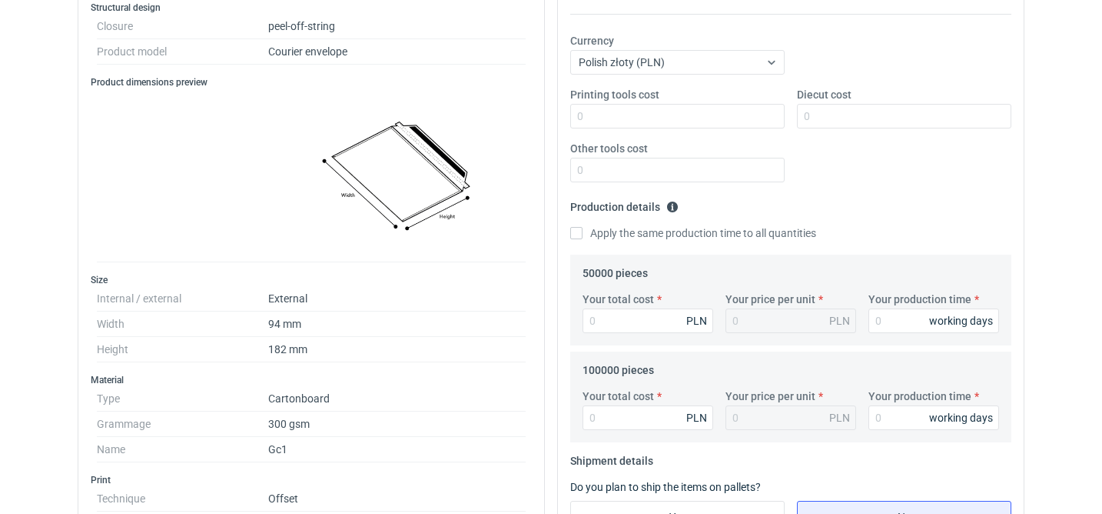
scroll to position [328, 0]
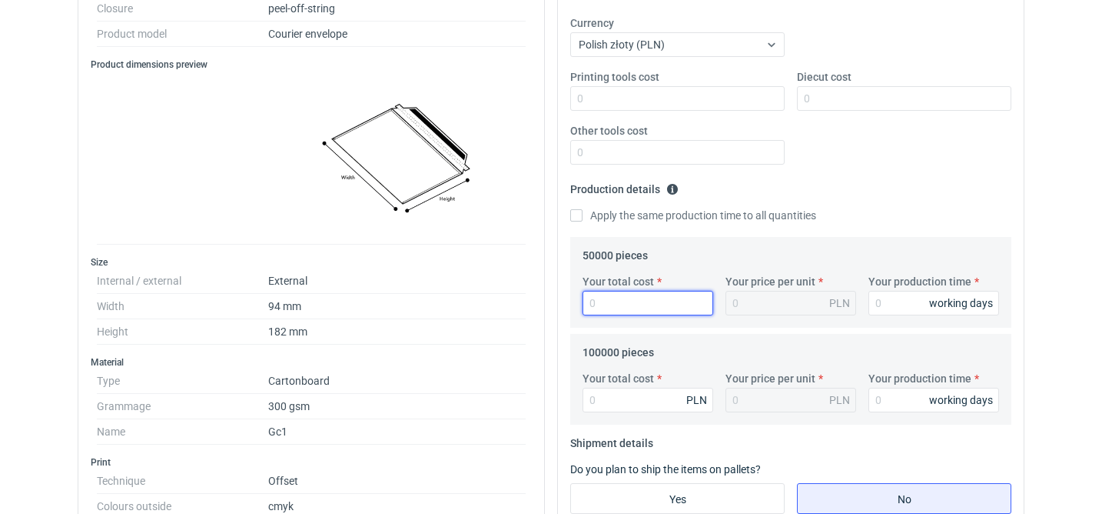
click at [609, 299] on input "Your total cost" at bounding box center [648, 303] width 131 height 25
type input "20850"
type input "0.42"
type input "20850"
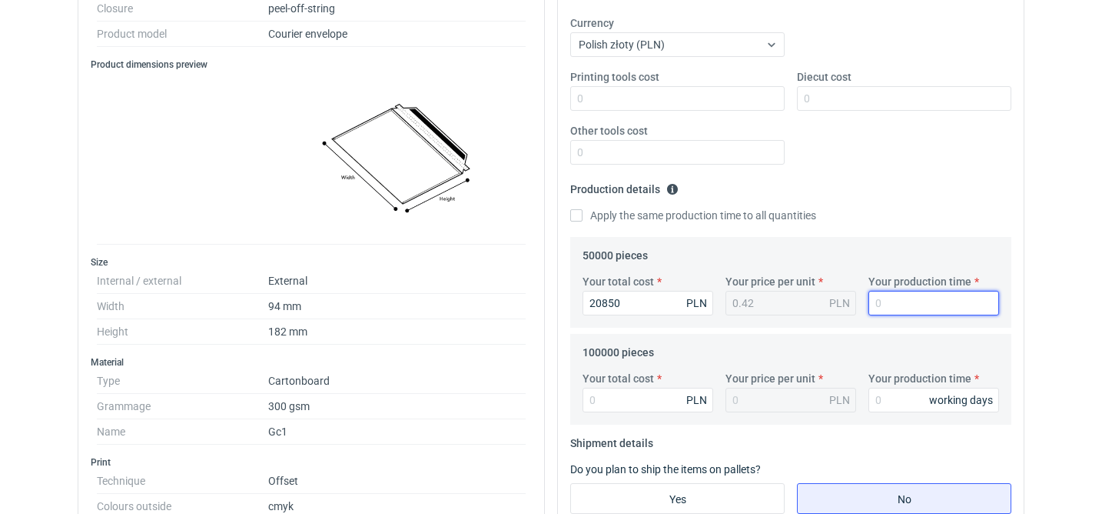
click at [898, 301] on input "Your production time" at bounding box center [934, 303] width 131 height 25
type input "15"
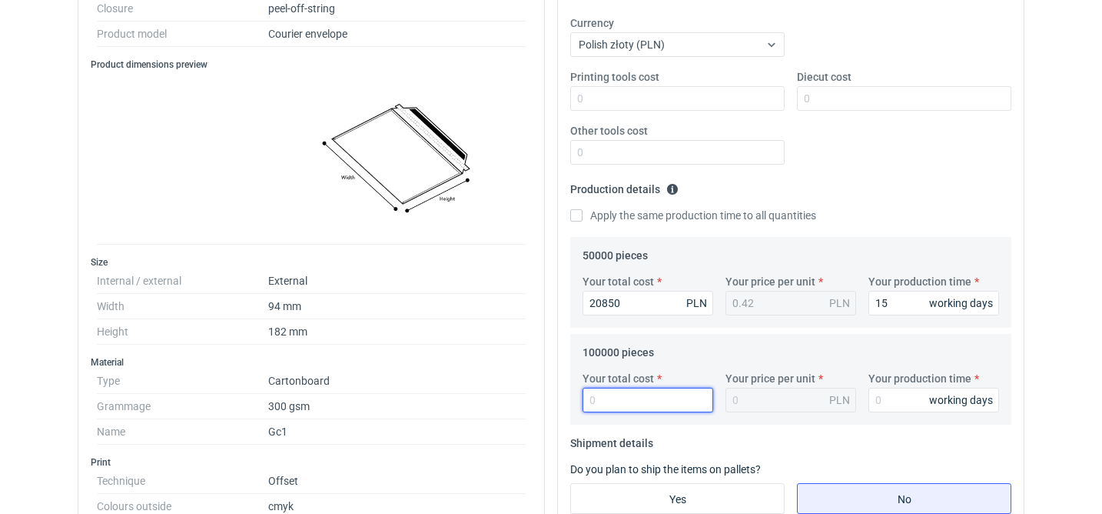
click at [649, 404] on input "Your total cost" at bounding box center [648, 399] width 131 height 25
type input "36300"
type input "0.36"
type input "36300"
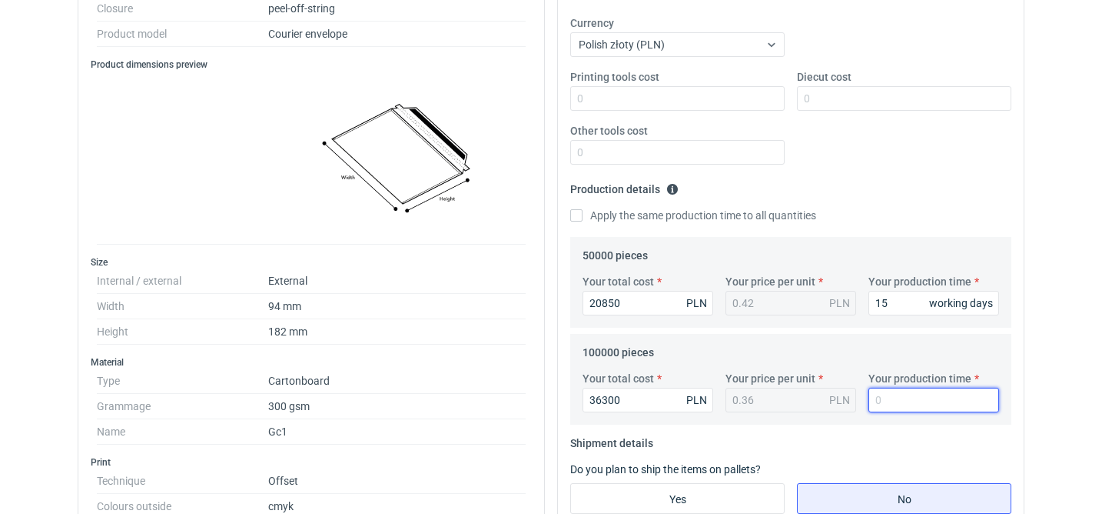
click at [893, 400] on input "Your production time" at bounding box center [934, 399] width 131 height 25
type input "15"
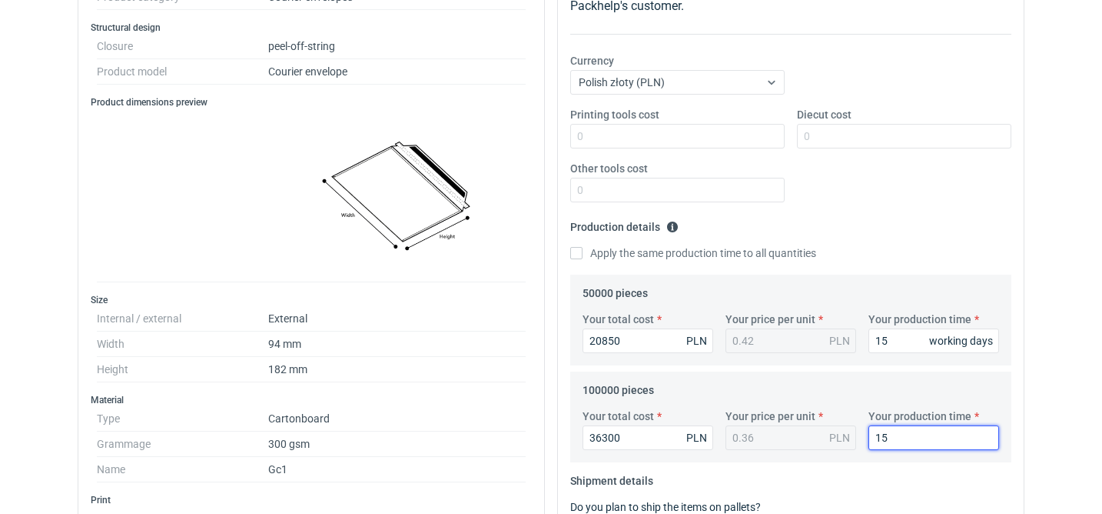
scroll to position [284, 0]
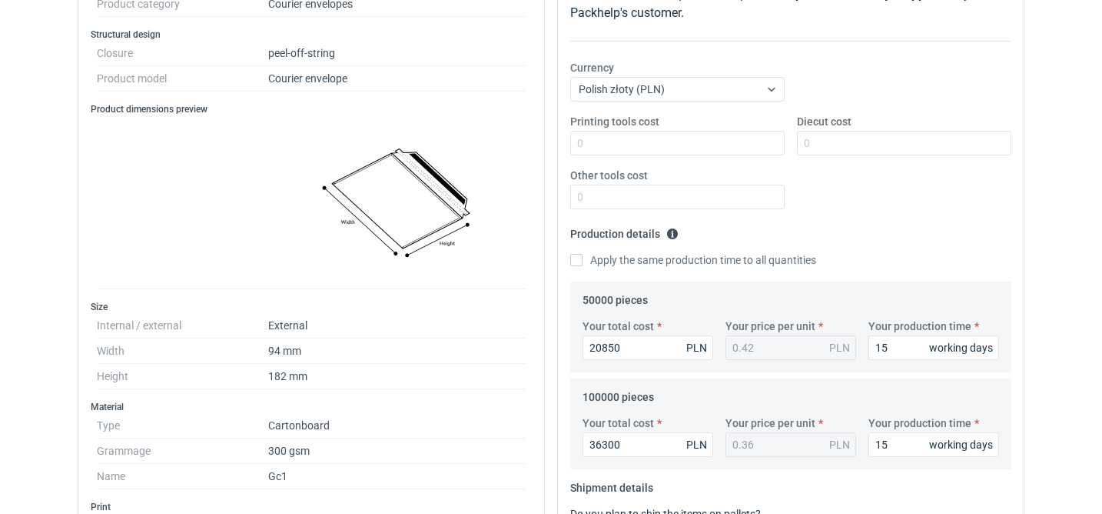
click at [796, 138] on div "Diecut cost" at bounding box center [904, 135] width 227 height 42
click at [804, 139] on input "Diecut cost" at bounding box center [904, 143] width 214 height 25
type input "6400"
click at [657, 188] on input "Other tools cost" at bounding box center [677, 196] width 214 height 25
type input "1400"
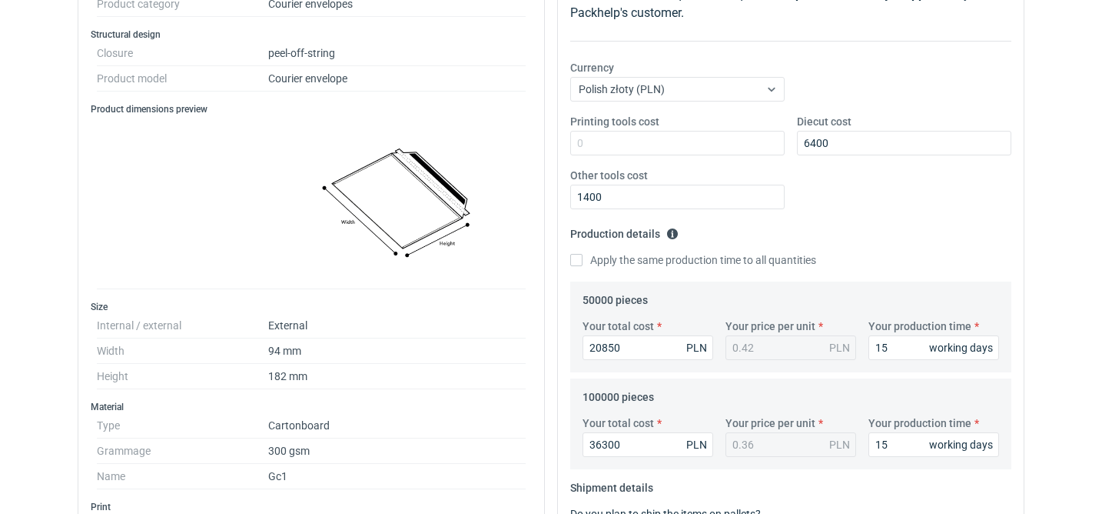
click at [523, 235] on img at bounding box center [397, 201] width 258 height 161
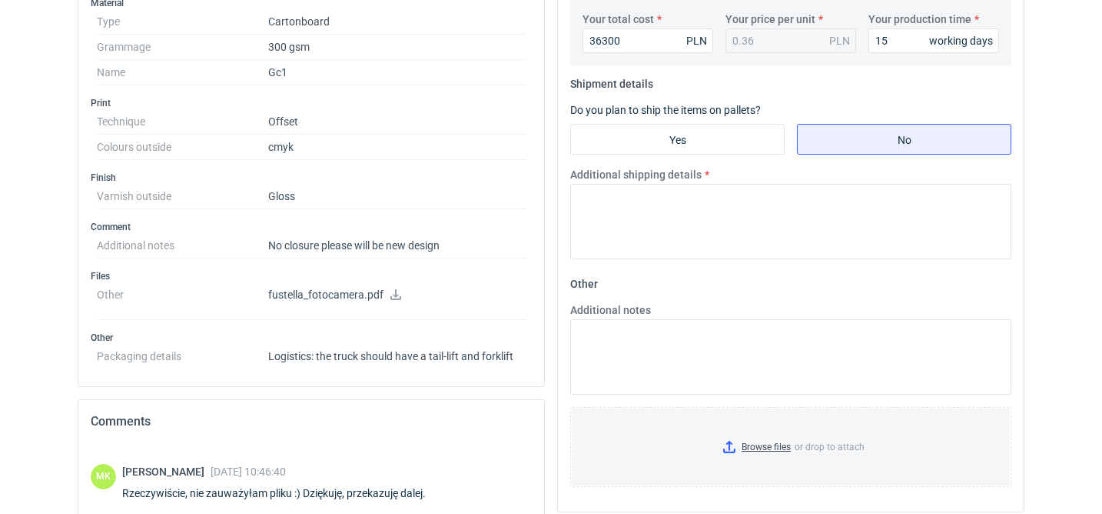
scroll to position [688, 0]
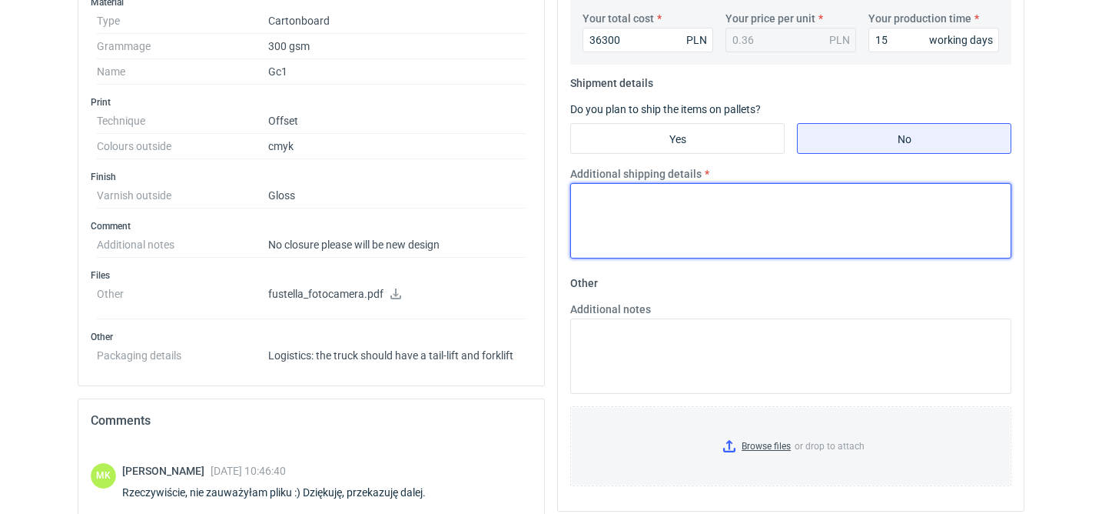
click at [718, 208] on textarea "Additional shipping details" at bounding box center [790, 220] width 441 height 75
type textarea "-"
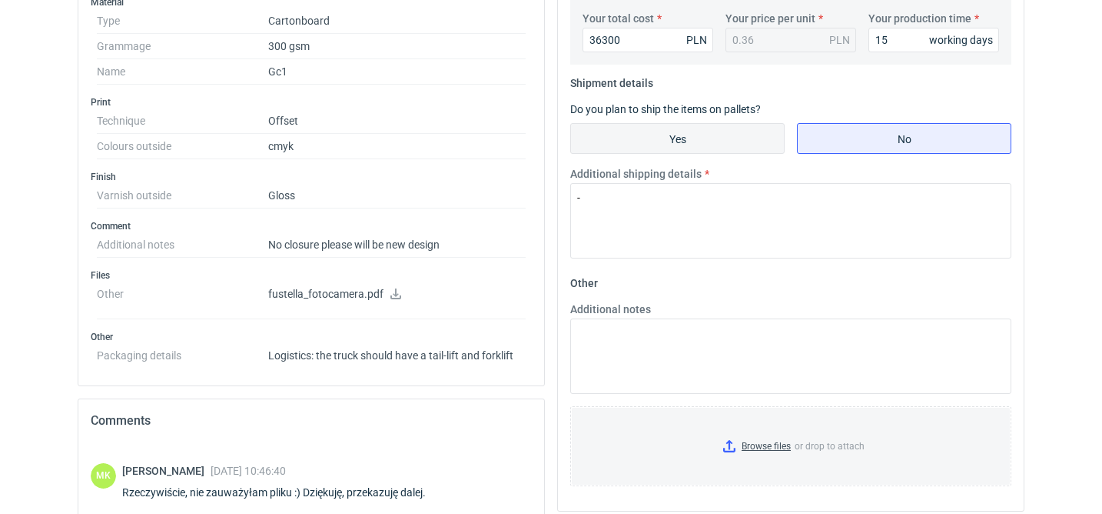
click at [683, 141] on input "Yes" at bounding box center [677, 138] width 213 height 29
radio input "true"
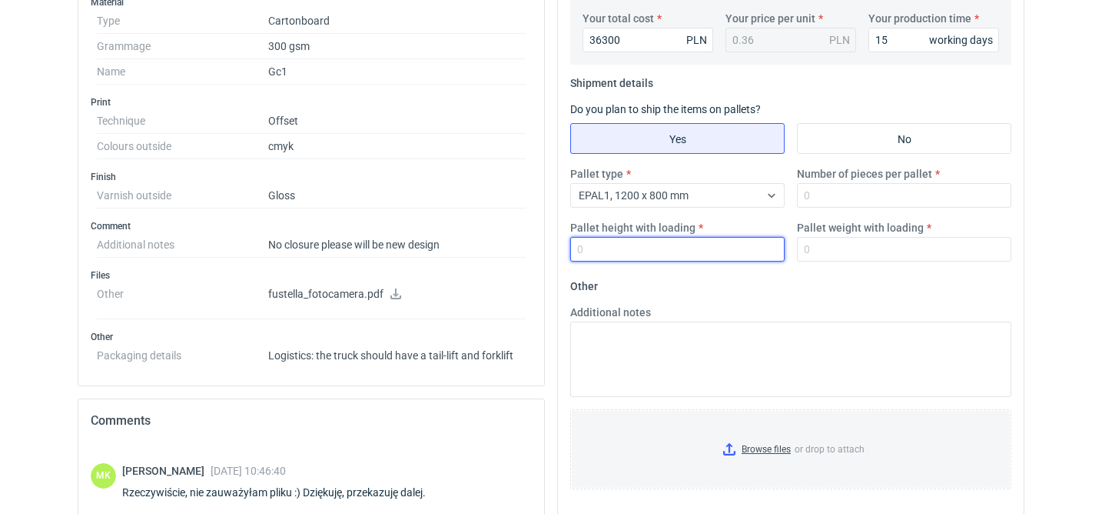
click at [723, 252] on input "Pallet height with loading" at bounding box center [677, 249] width 214 height 25
type input "1800"
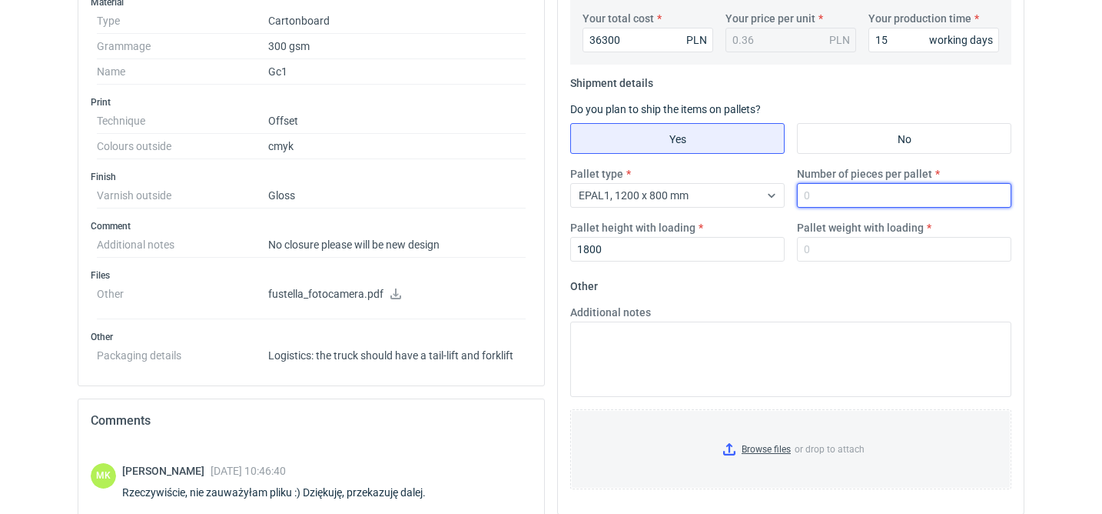
click at [863, 196] on input "Number of pieces per pallet" at bounding box center [904, 195] width 214 height 25
type input "20000"
click at [663, 285] on fieldset "Other Additional notes Browse files or drop to attach" at bounding box center [790, 388] width 441 height 228
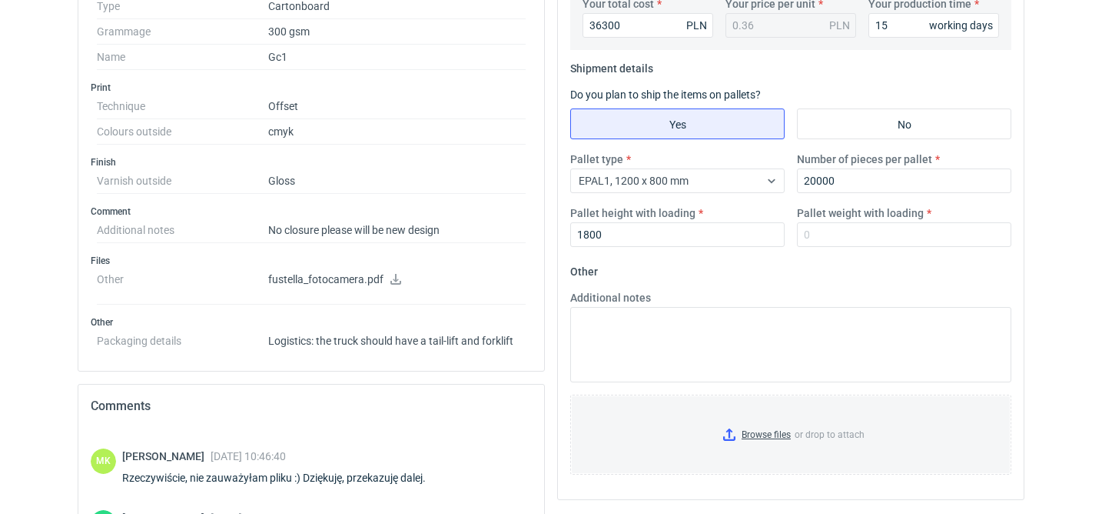
scroll to position [831, 0]
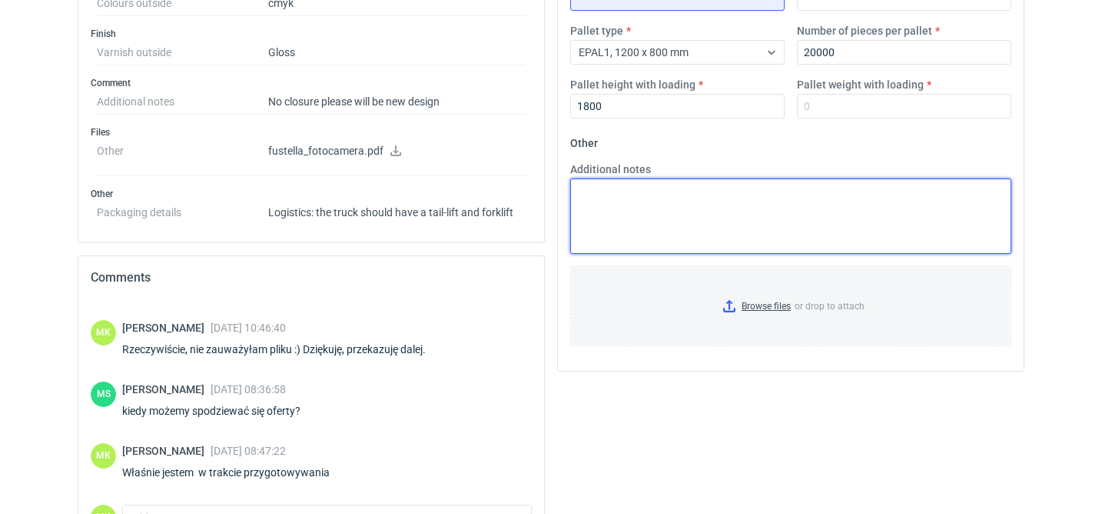
click at [658, 221] on textarea "Additional notes" at bounding box center [790, 215] width 441 height 75
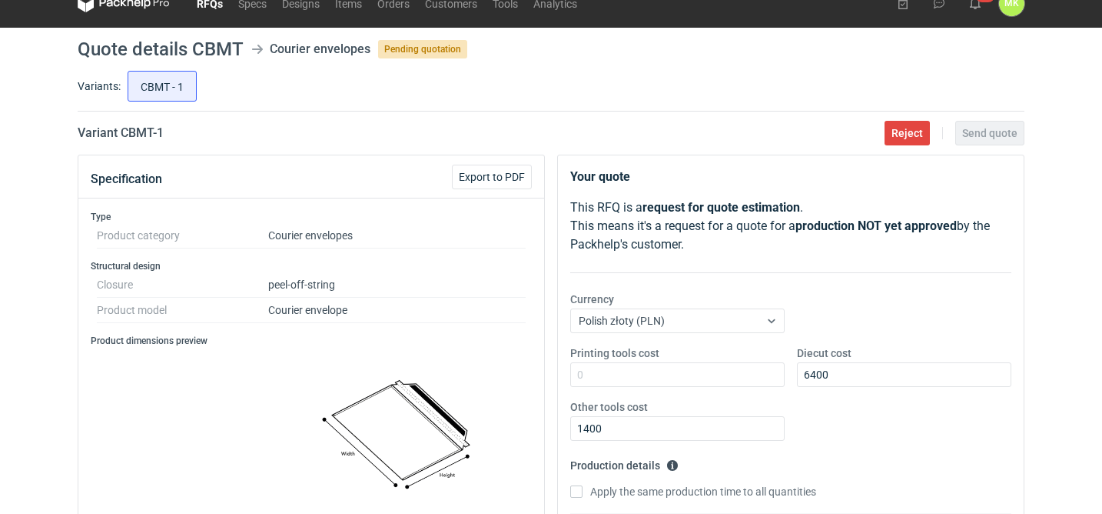
scroll to position [0, 0]
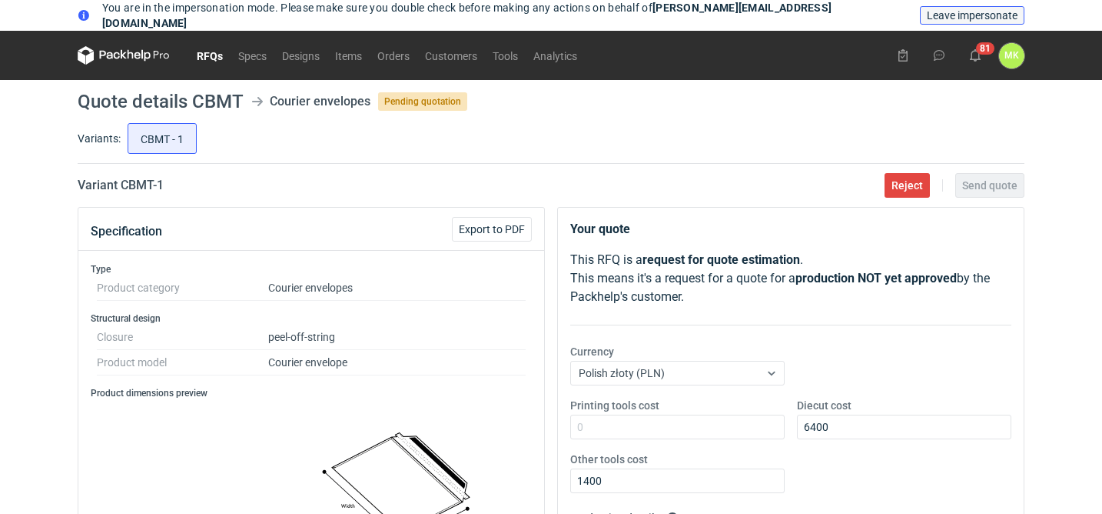
click at [976, 17] on span "Leave impersonate" at bounding box center [972, 15] width 91 height 11
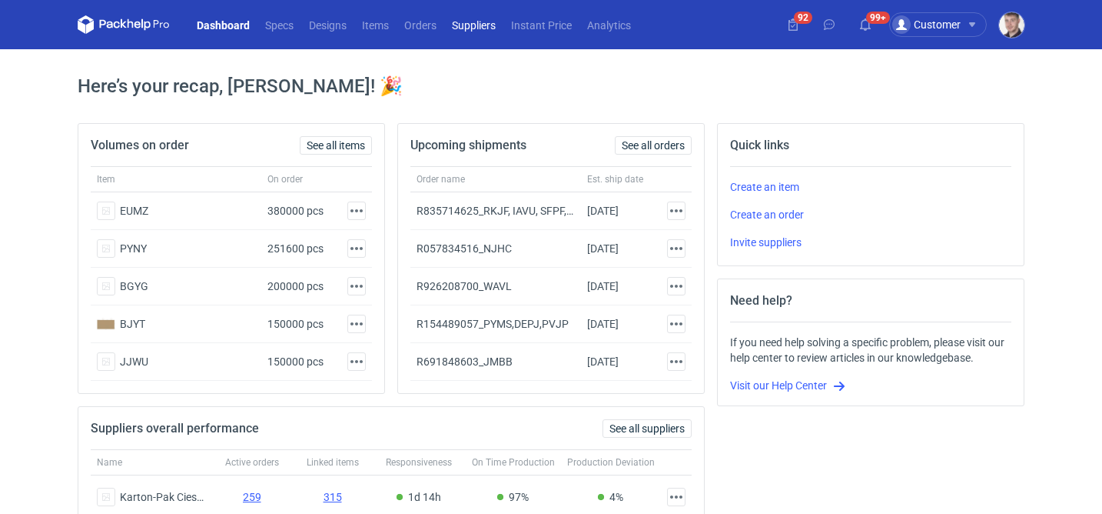
click at [477, 29] on link "Suppliers" at bounding box center [473, 24] width 59 height 18
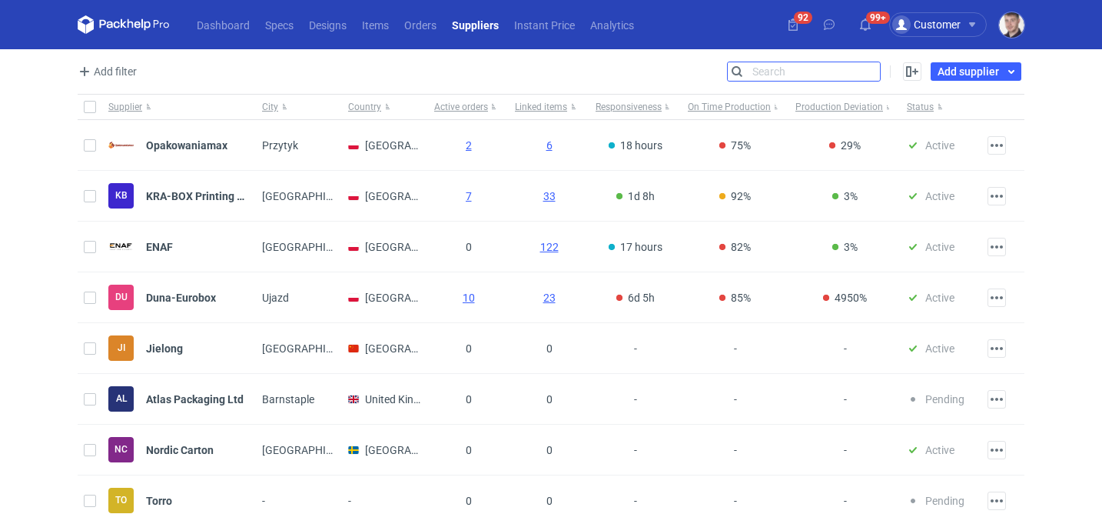
click at [873, 66] on input "Search" at bounding box center [804, 71] width 152 height 18
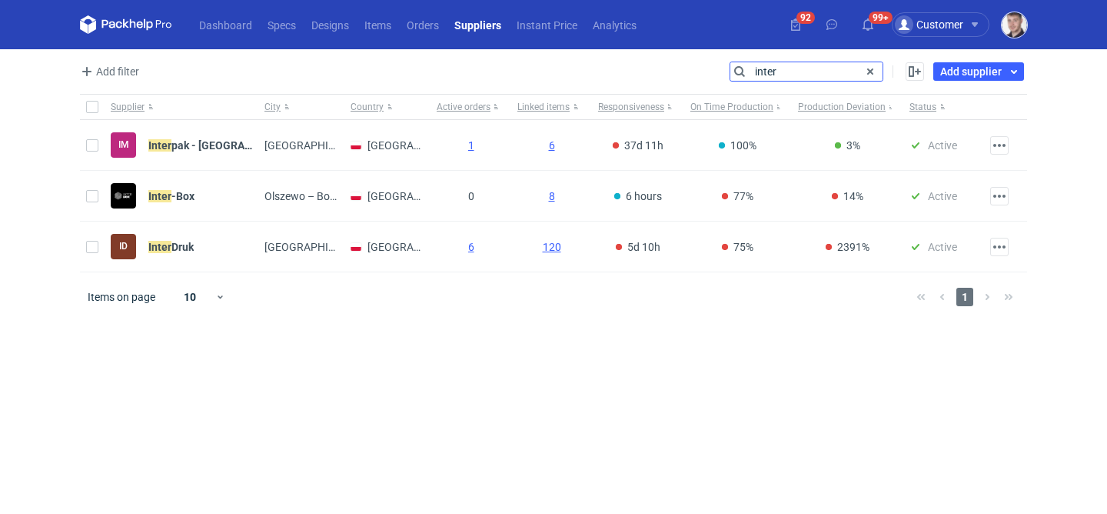
type input "inter"
click at [1014, 25] on img "button" at bounding box center [1014, 24] width 25 height 25
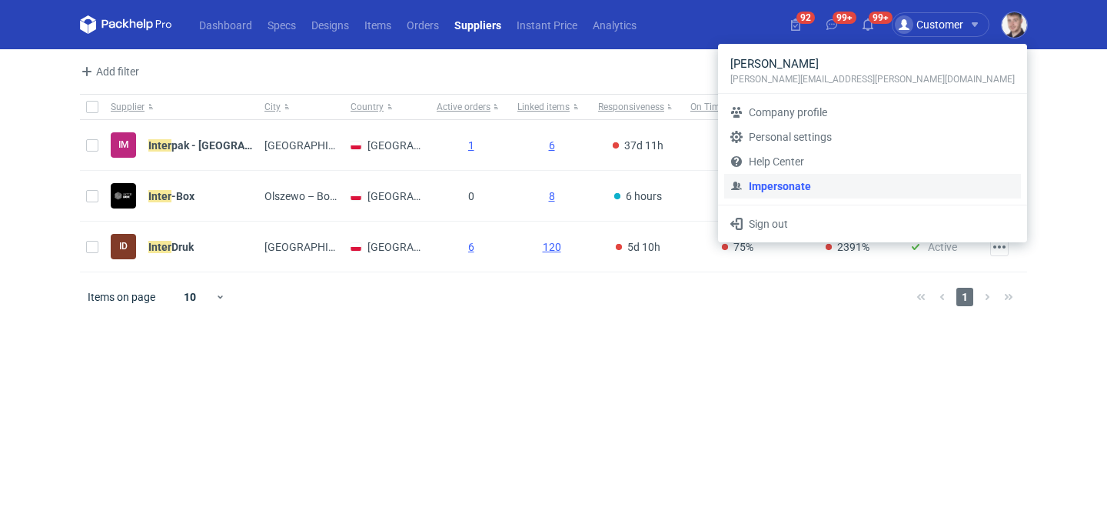
click at [916, 181] on link "Impersonate" at bounding box center [872, 186] width 297 height 25
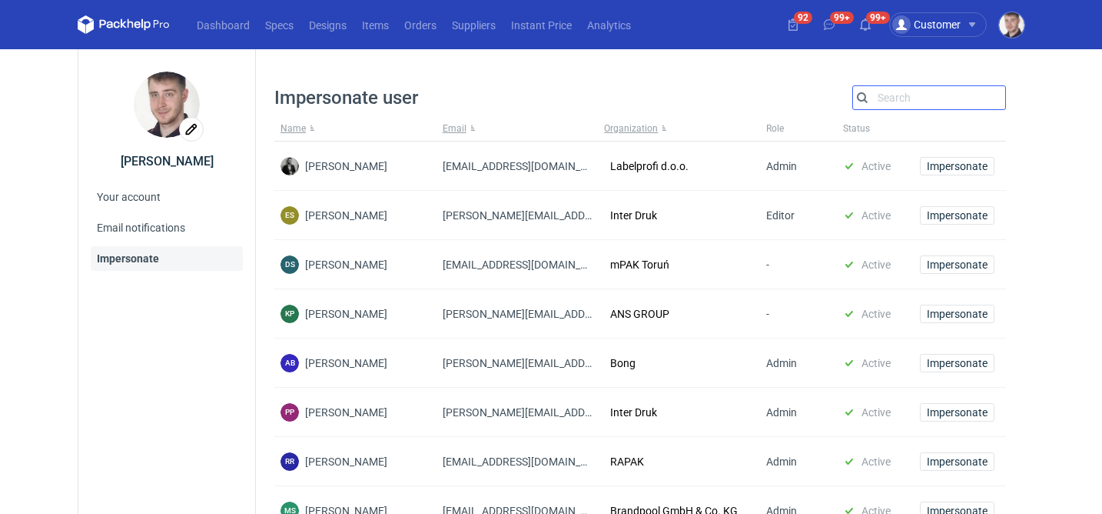
click at [909, 105] on input "Search" at bounding box center [929, 97] width 152 height 18
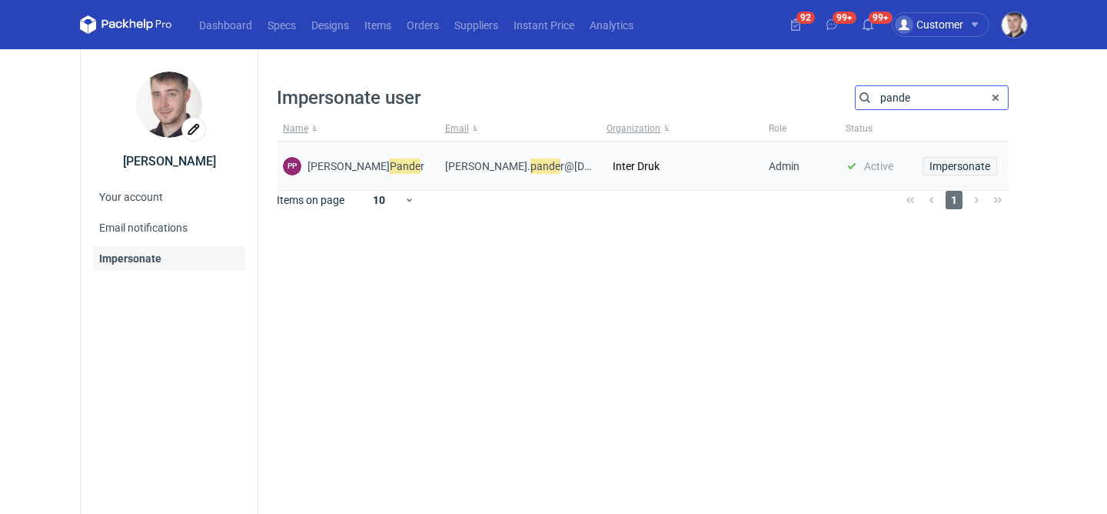
type input "pande"
click at [959, 165] on span "Impersonate" at bounding box center [959, 166] width 61 height 11
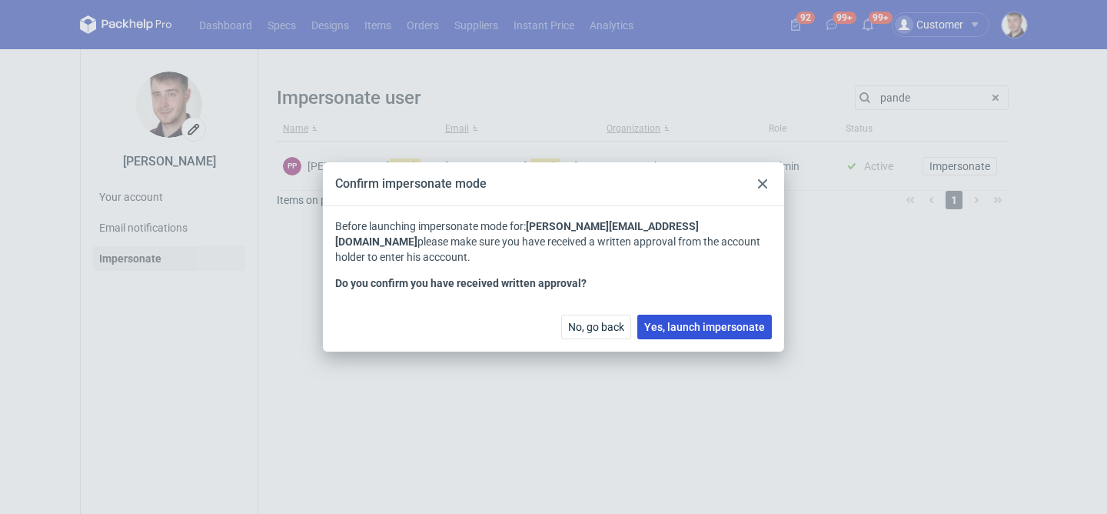
click at [693, 326] on button "Yes, launch impersonate" at bounding box center [704, 326] width 135 height 25
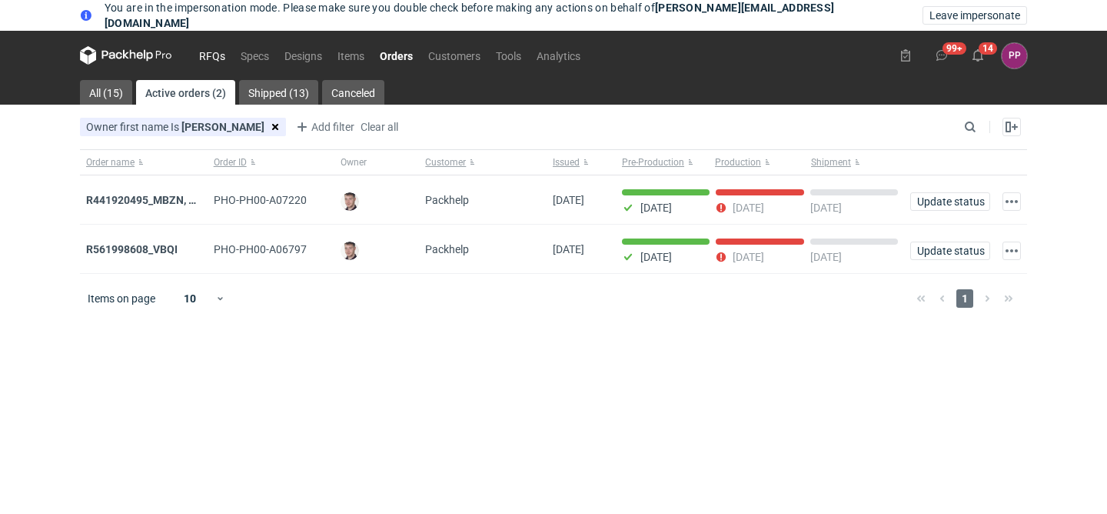
click at [218, 58] on link "RFQs" at bounding box center [212, 55] width 42 height 18
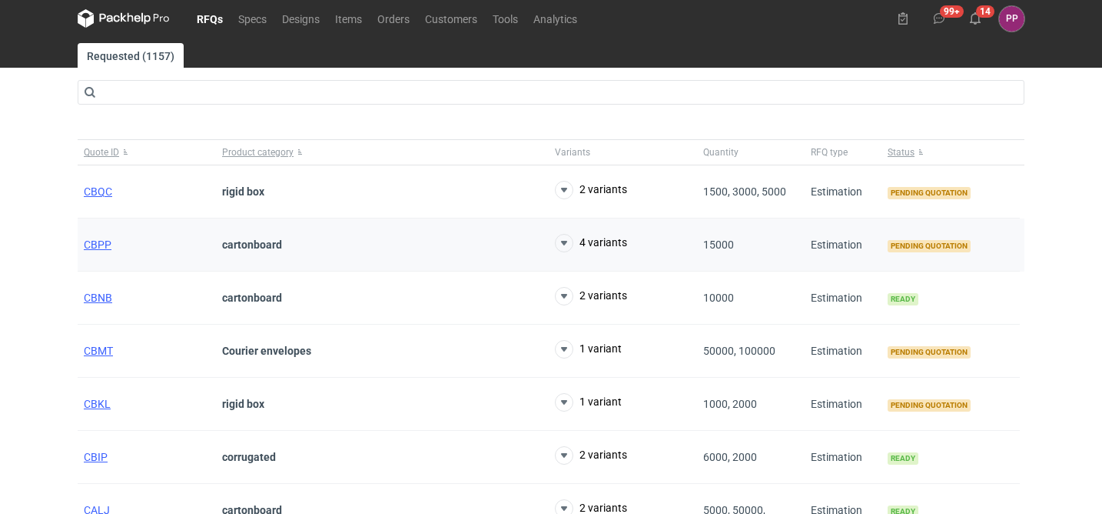
scroll to position [41, 0]
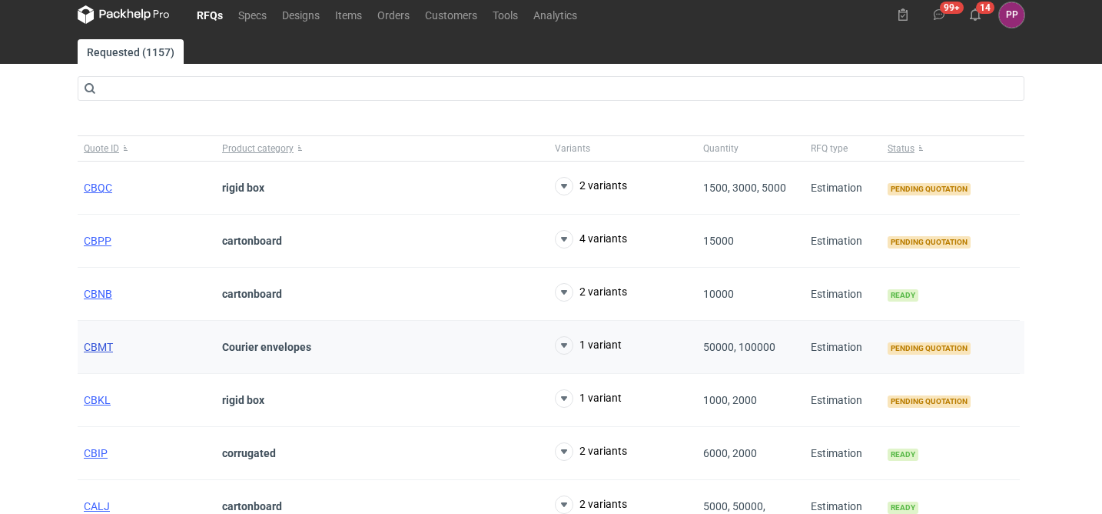
click at [98, 348] on span "CBMT" at bounding box center [98, 347] width 29 height 12
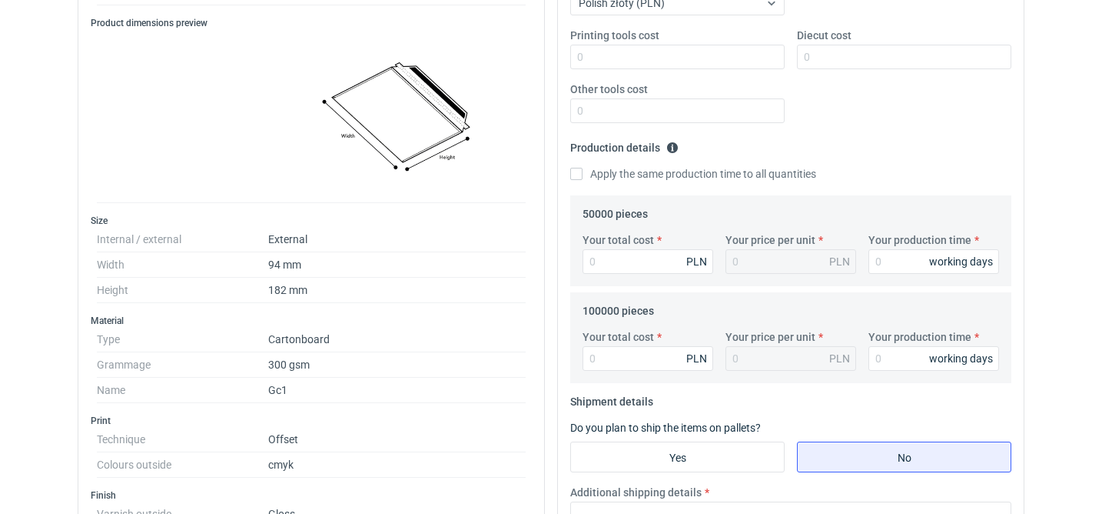
scroll to position [371, 0]
click at [639, 258] on input "Your total cost" at bounding box center [648, 260] width 131 height 25
type input "1"
click at [636, 351] on input "Your total cost" at bounding box center [648, 357] width 131 height 25
type input "18900"
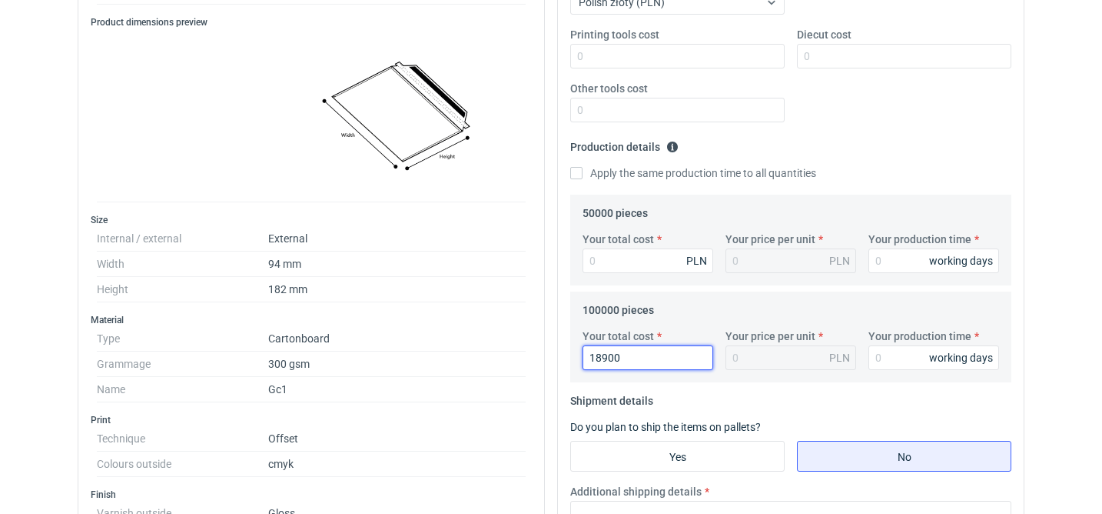
type input "0.19"
type input "18900"
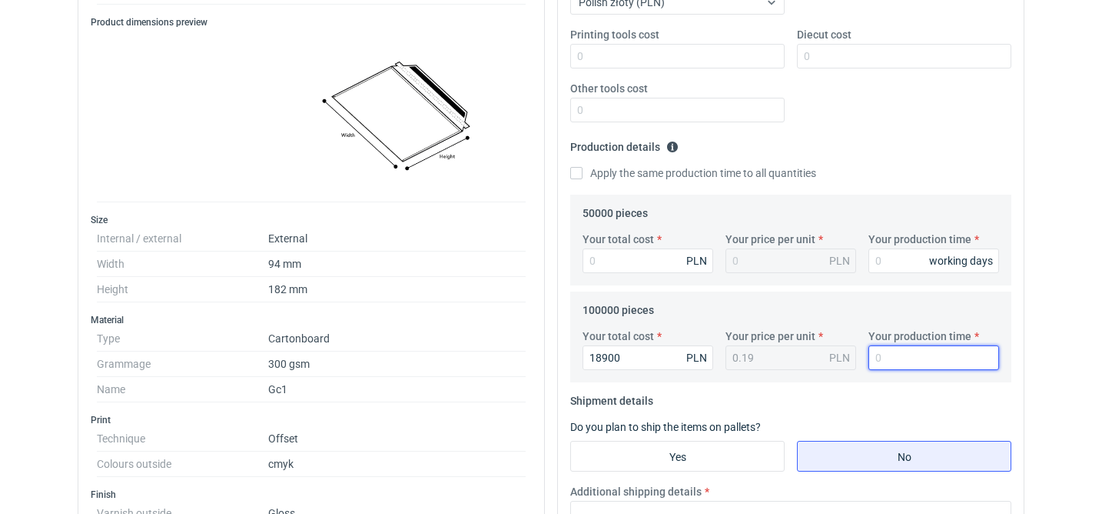
click at [916, 361] on input "Your production time" at bounding box center [934, 357] width 131 height 25
type input "15"
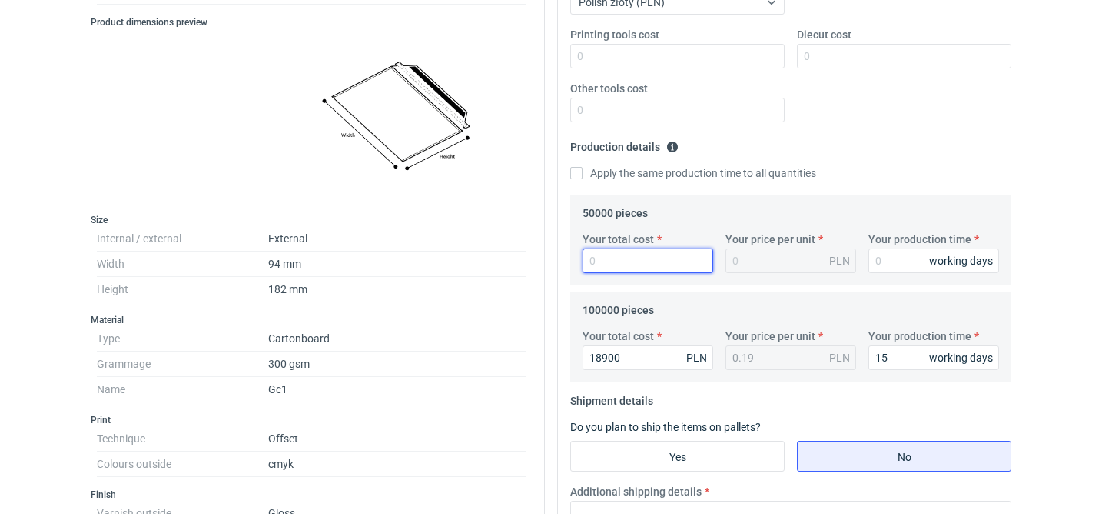
click at [644, 261] on input "Your total cost" at bounding box center [648, 260] width 131 height 25
type input "10450"
type input "0.21"
type input "10450"
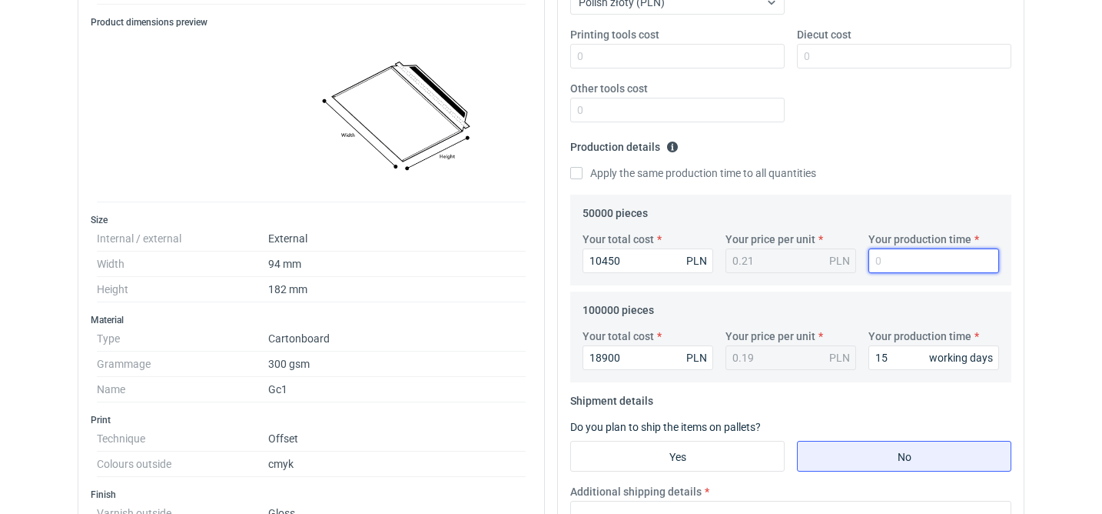
click at [901, 255] on input "Your production time" at bounding box center [934, 260] width 131 height 25
type input "15"
click at [863, 310] on fieldset "100000 pieces Your total cost 18900 PLN Your price per unit 0.19 PLN Your produ…" at bounding box center [791, 340] width 417 height 85
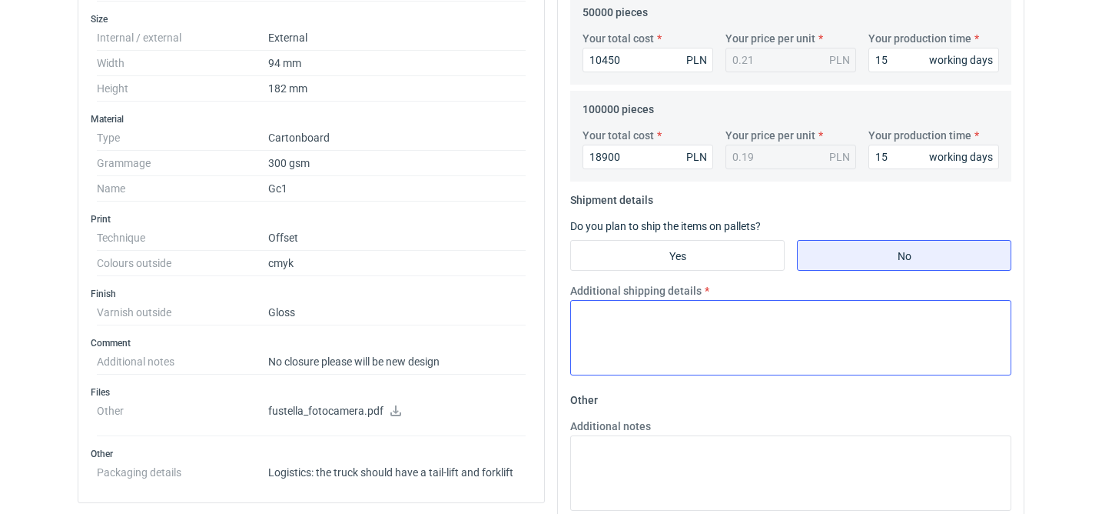
scroll to position [591, 0]
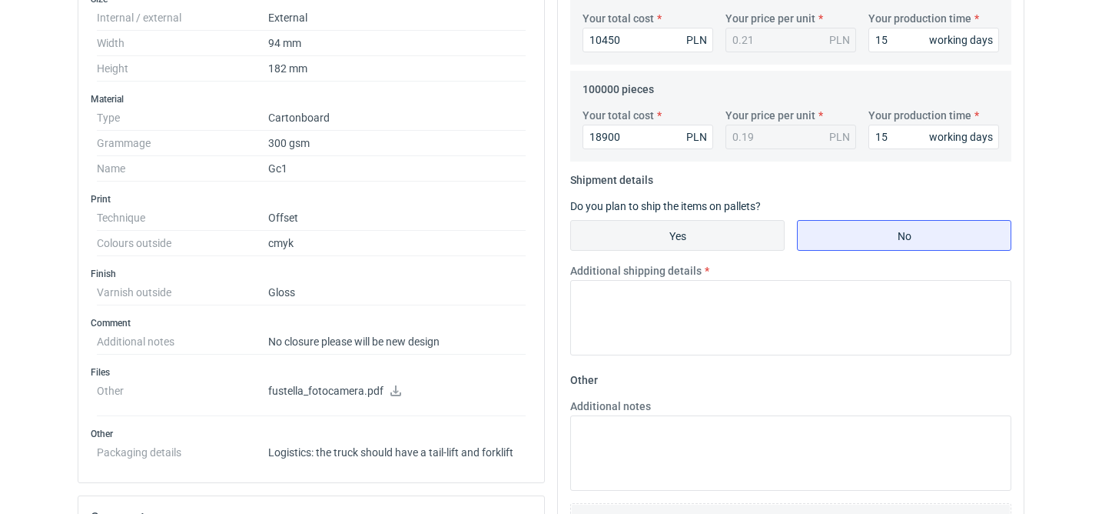
click at [680, 241] on input "Yes" at bounding box center [677, 235] width 213 height 29
radio input "true"
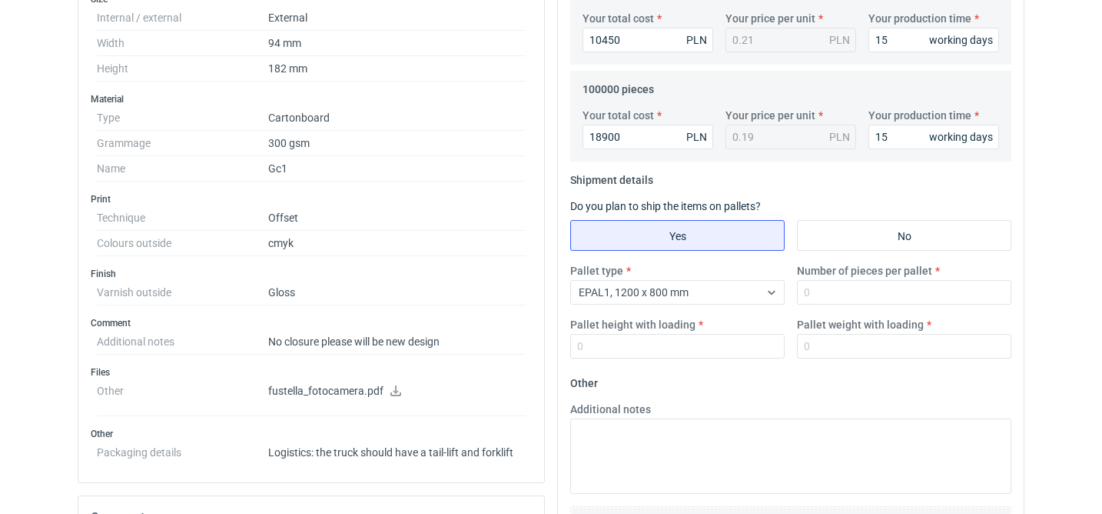
click at [905, 277] on label "Number of pieces per pallet" at bounding box center [864, 270] width 135 height 15
click at [905, 280] on input "Number of pieces per pallet" at bounding box center [904, 292] width 214 height 25
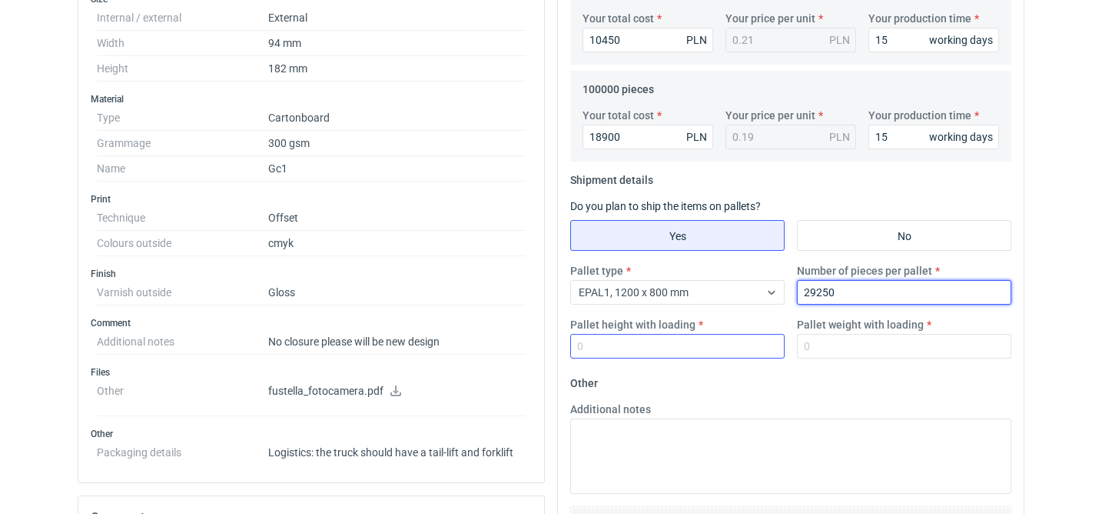
type input "29250"
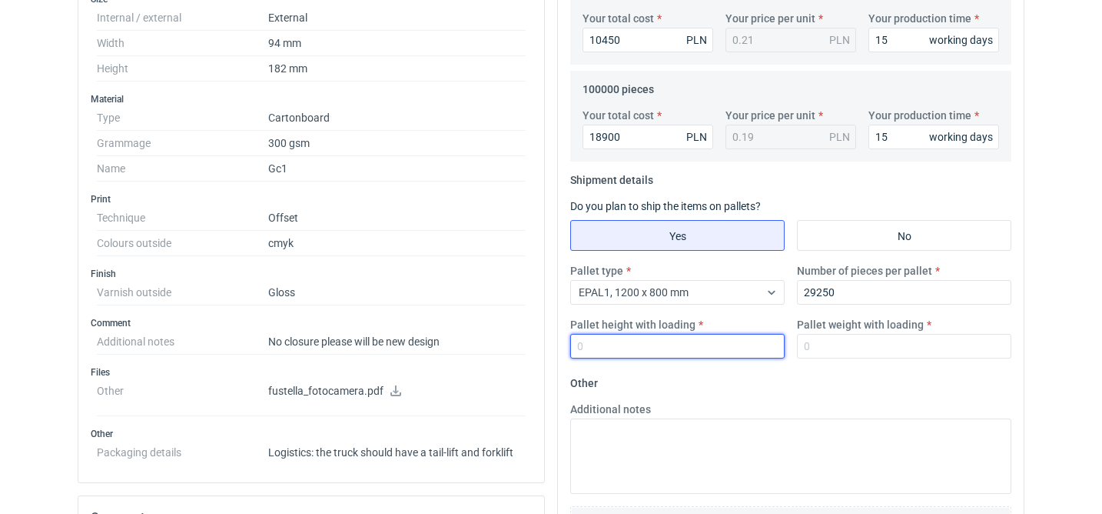
click at [603, 351] on input "Pallet height with loading" at bounding box center [677, 346] width 214 height 25
type input "1300"
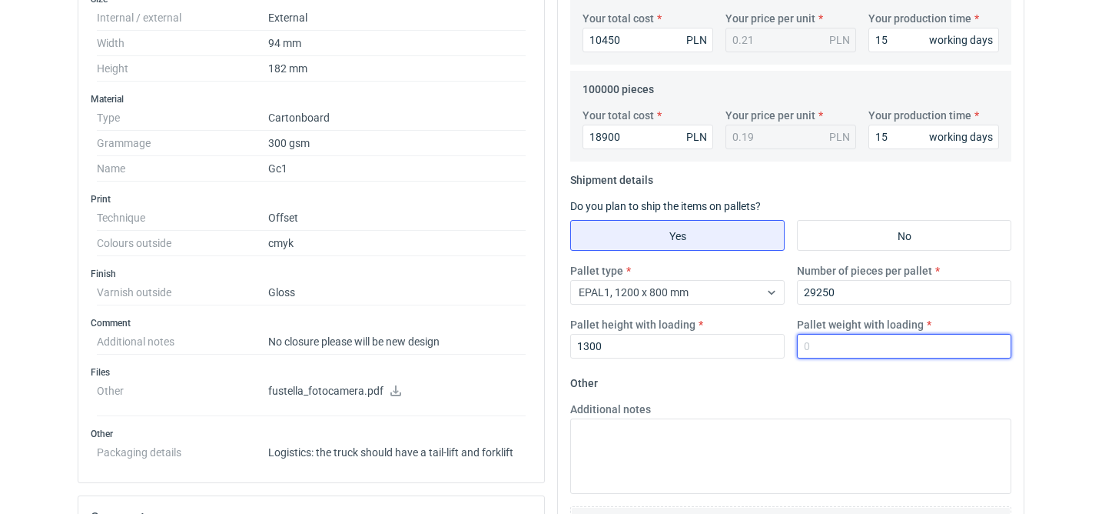
click at [877, 352] on input "Pallet weight with loading" at bounding box center [904, 346] width 214 height 25
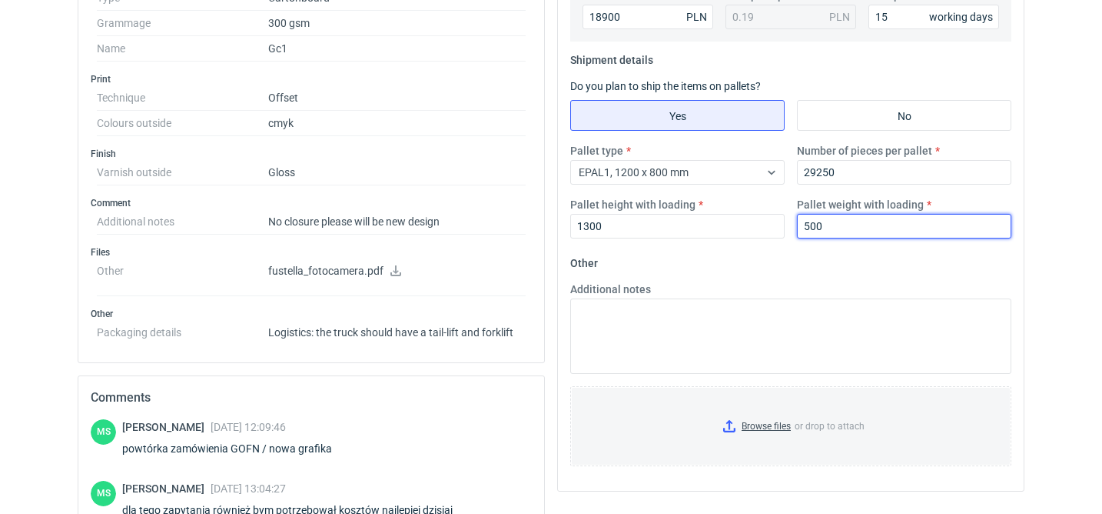
scroll to position [0, 0]
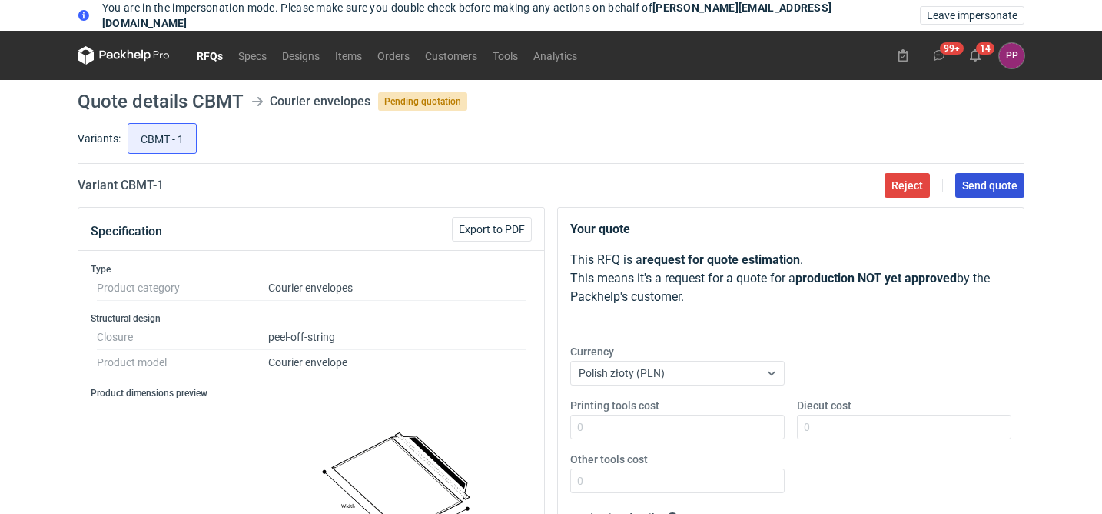
type input "500"
click at [989, 194] on button "Send quote" at bounding box center [990, 185] width 69 height 25
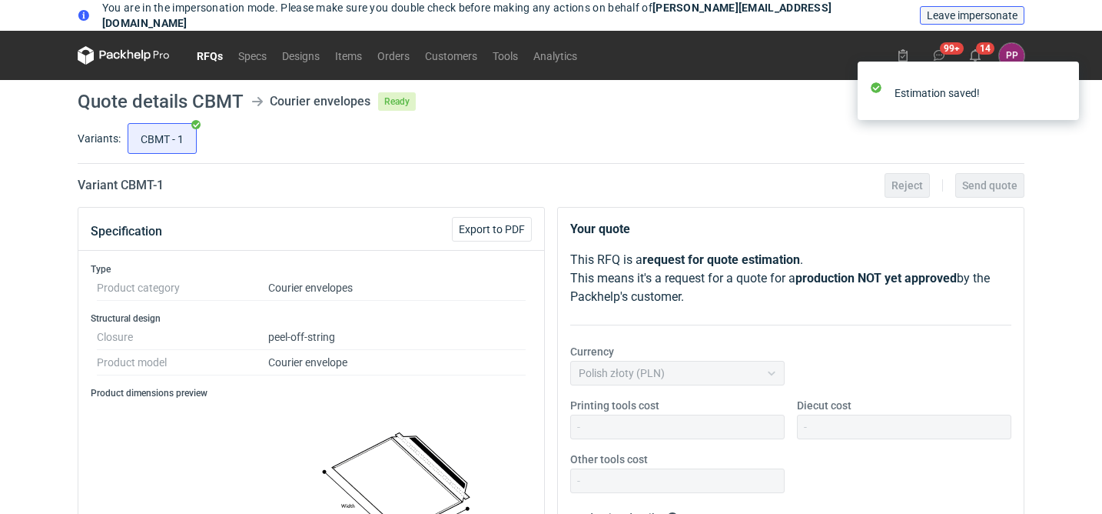
click at [989, 19] on span "Leave impersonate" at bounding box center [972, 15] width 91 height 11
